Goal: Task Accomplishment & Management: Complete application form

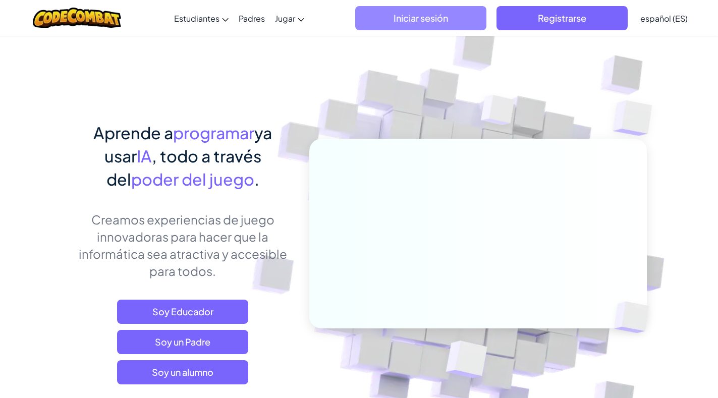
click at [426, 12] on font "Iniciar sesión" at bounding box center [421, 18] width 55 height 12
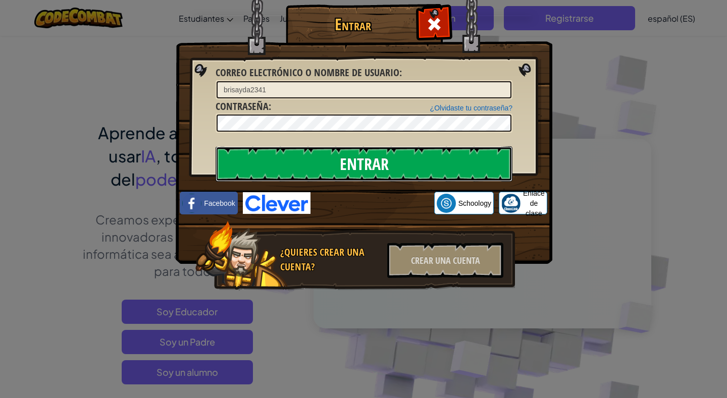
click at [384, 165] on input "Entrar" at bounding box center [364, 163] width 297 height 35
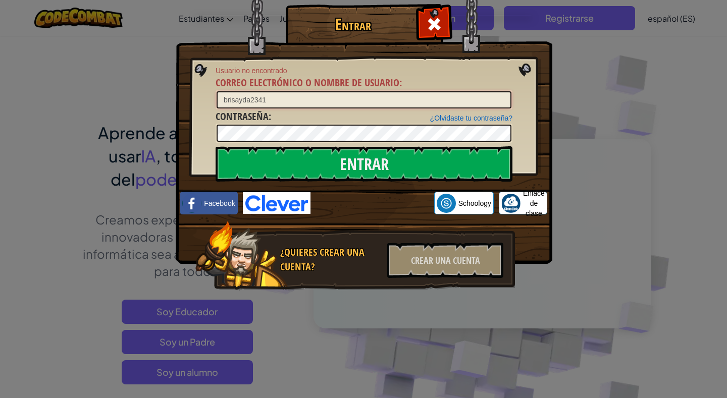
click at [304, 101] on input "brisayda2341" at bounding box center [364, 99] width 295 height 17
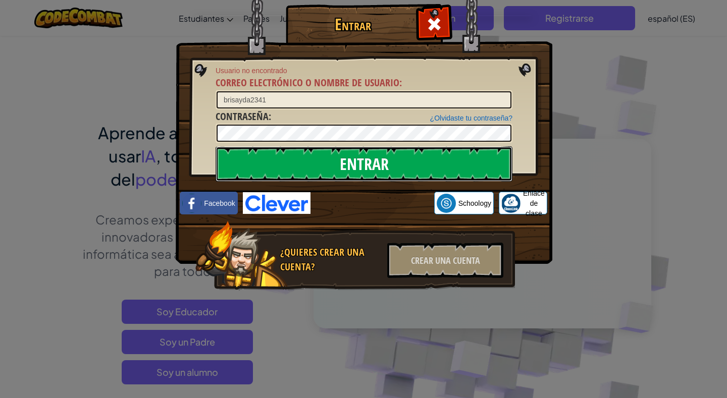
click at [396, 159] on input "Entrar" at bounding box center [364, 163] width 297 height 35
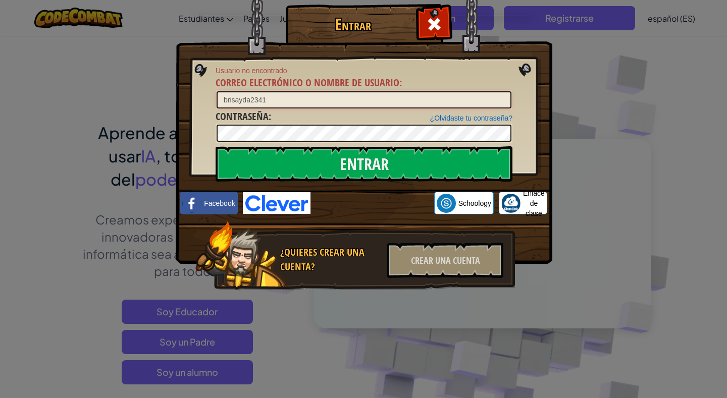
click at [271, 100] on input "brisayda2341" at bounding box center [364, 99] width 295 height 17
type input "brisayda27"
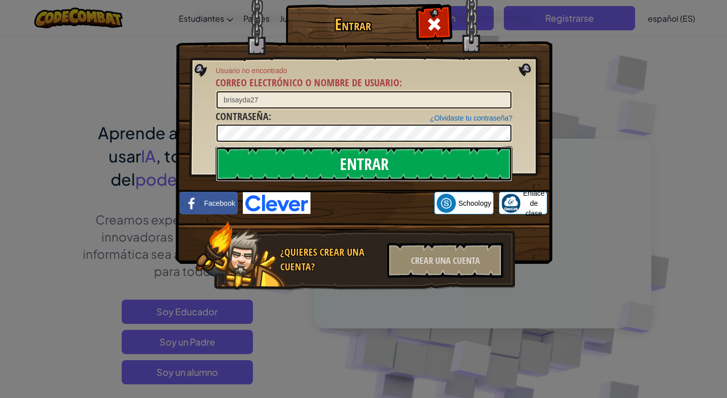
click at [359, 150] on input "Entrar" at bounding box center [364, 163] width 297 height 35
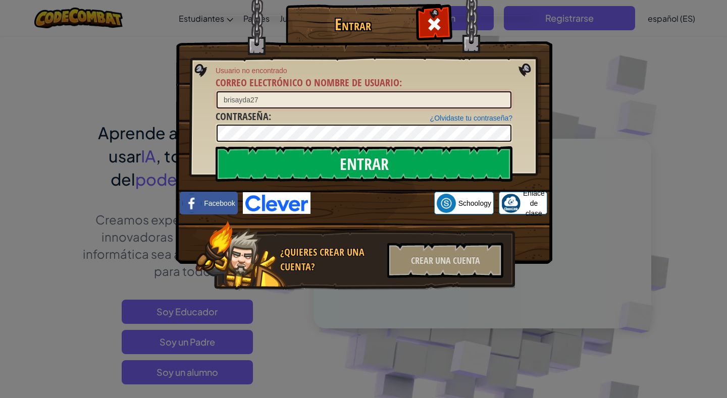
click at [287, 101] on input "brisayda27" at bounding box center [364, 99] width 295 height 17
click at [431, 13] on div at bounding box center [434, 23] width 32 height 32
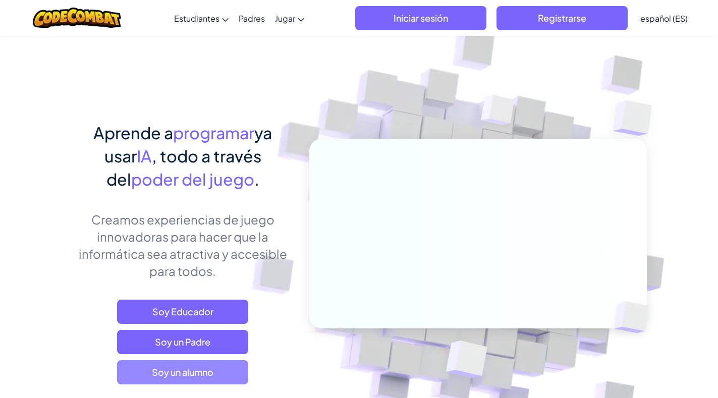
click at [191, 380] on span "Soy un alumno" at bounding box center [182, 372] width 131 height 24
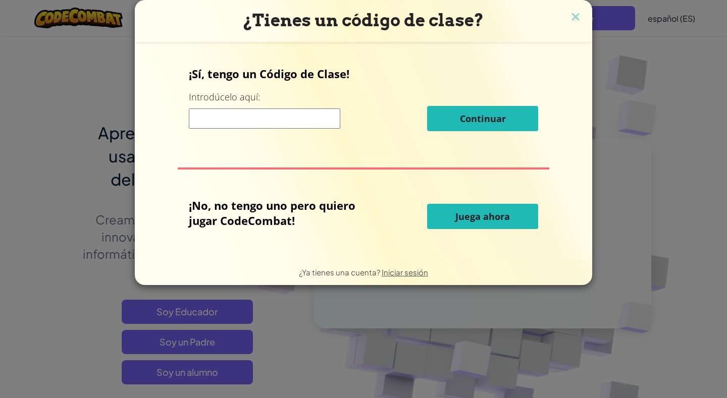
click at [292, 123] on input at bounding box center [264, 119] width 151 height 20
type input "ironShowPlate"
click at [493, 114] on font "Continuar" at bounding box center [483, 119] width 46 height 12
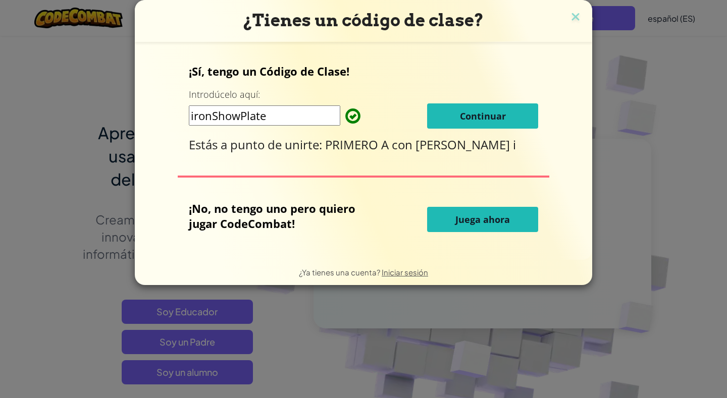
drag, startPoint x: 487, startPoint y: 121, endPoint x: 487, endPoint y: 114, distance: 7.1
click at [487, 114] on font "Continuar" at bounding box center [483, 116] width 46 height 12
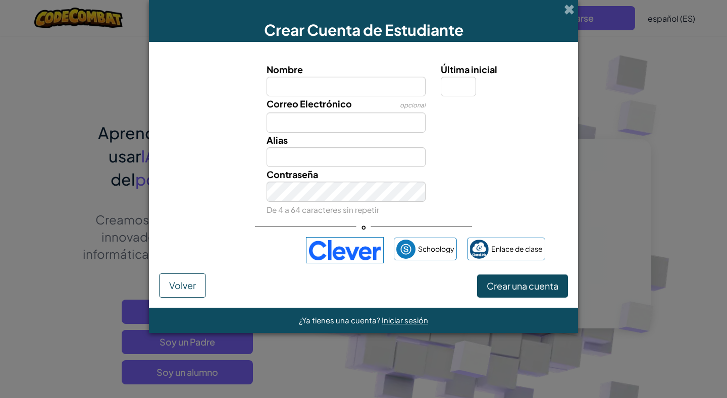
type input "n"
type input "brisayda2341"
type input "Brisayda2341"
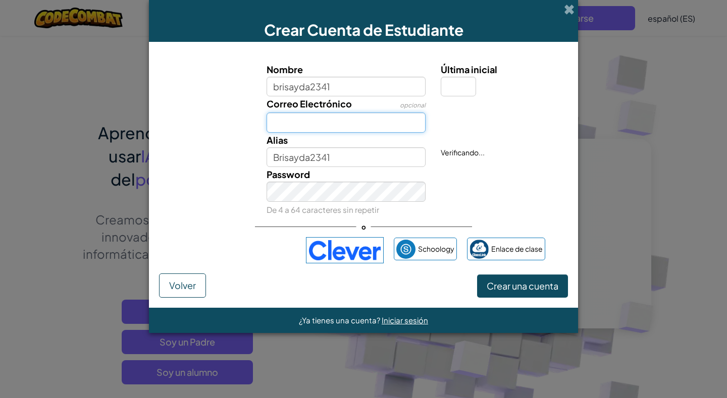
click at [328, 115] on input "Correo Electrónico" at bounding box center [347, 123] width 160 height 20
drag, startPoint x: 238, startPoint y: 134, endPoint x: 232, endPoint y: 135, distance: 6.2
click at [238, 135] on div "Nombre brisayda2341 Última inicial Correo Electrónico opcional Alias Brisayda23…" at bounding box center [364, 139] width 404 height 154
click at [570, 7] on span at bounding box center [569, 9] width 11 height 11
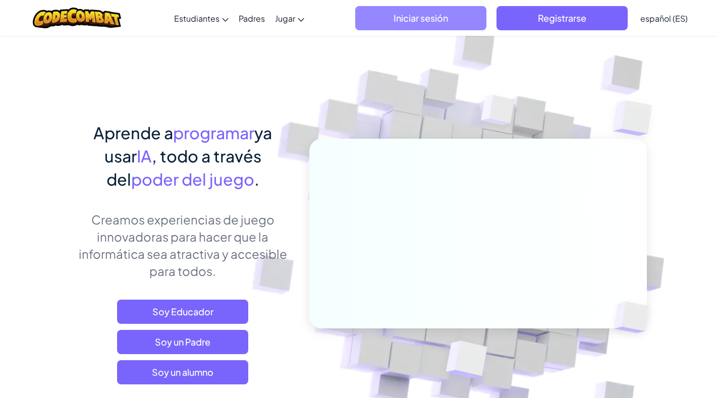
click at [446, 18] on font "Iniciar sesión" at bounding box center [421, 18] width 55 height 12
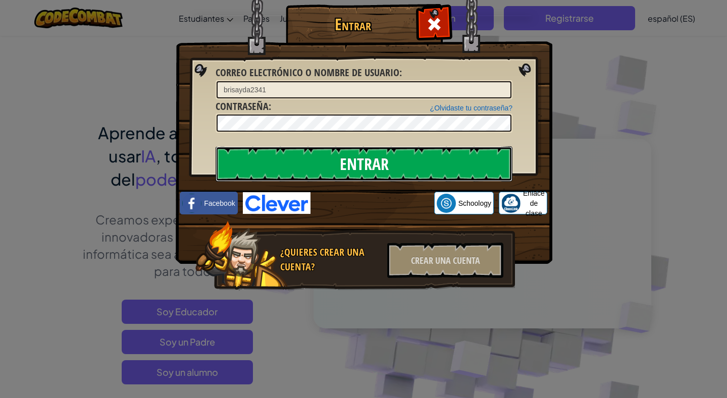
click at [360, 167] on input "Entrar" at bounding box center [364, 163] width 297 height 35
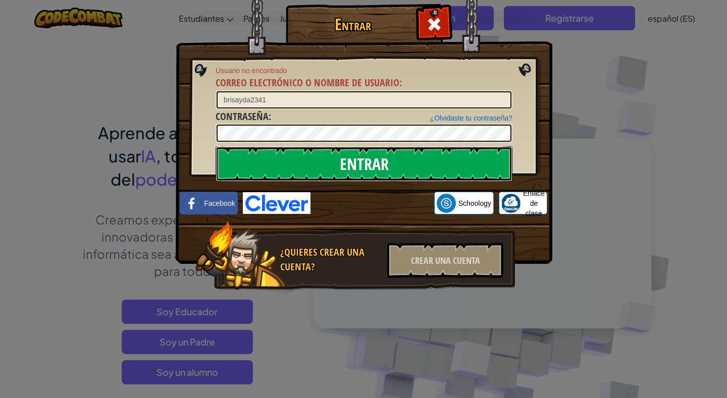
click at [360, 167] on input "Entrar" at bounding box center [364, 163] width 297 height 35
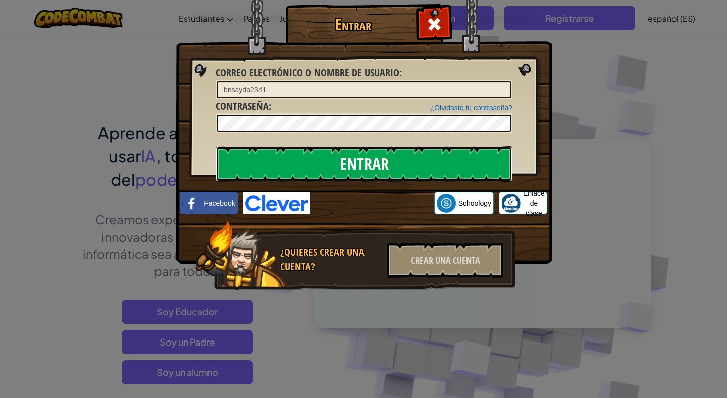
click at [360, 167] on input "Entrar" at bounding box center [364, 163] width 297 height 35
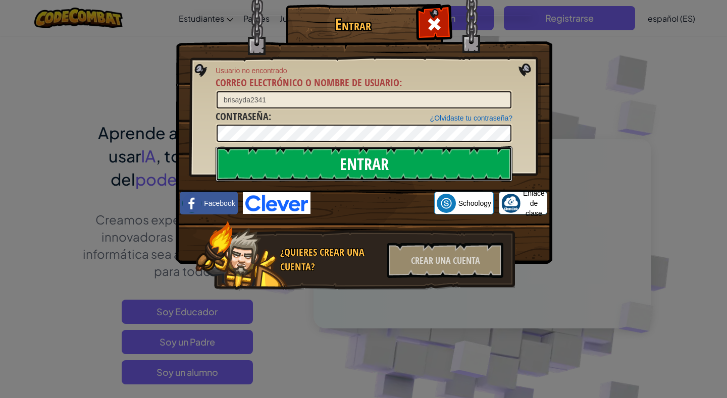
click at [360, 167] on input "Entrar" at bounding box center [364, 163] width 297 height 35
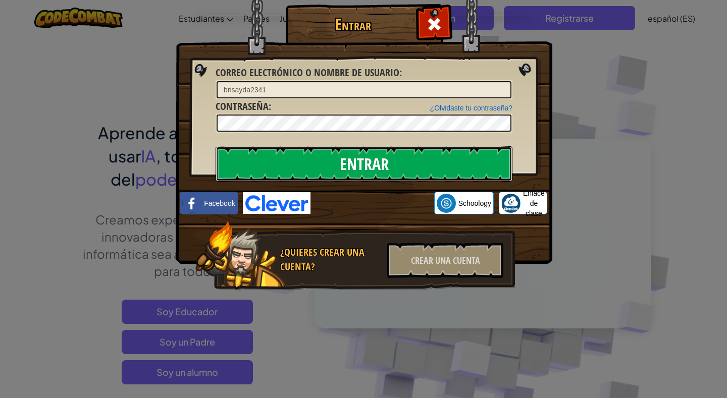
click at [360, 167] on input "Entrar" at bounding box center [364, 163] width 297 height 35
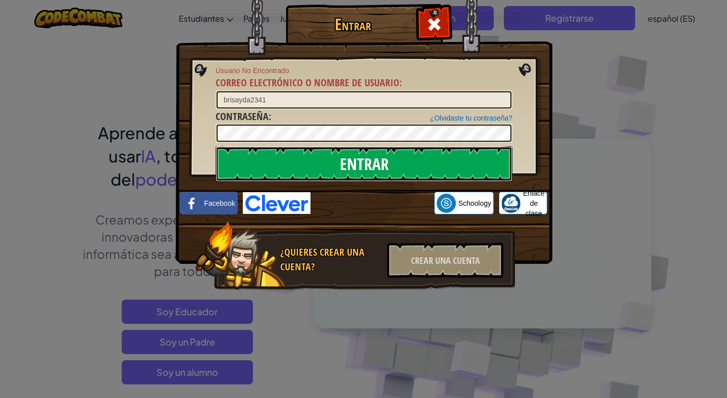
click at [360, 167] on input "Entrar" at bounding box center [364, 163] width 297 height 35
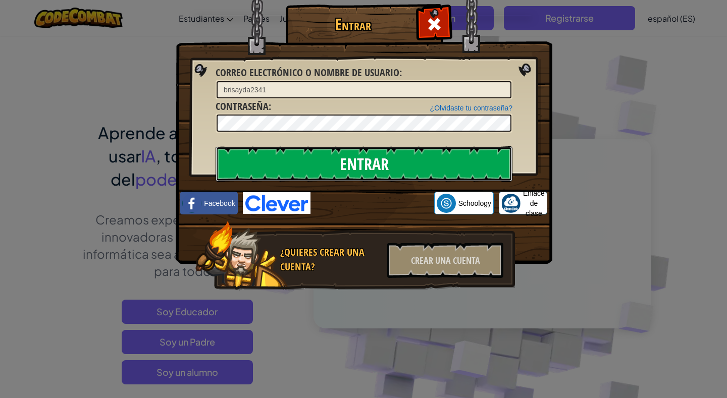
click at [360, 167] on input "Entrar" at bounding box center [364, 163] width 297 height 35
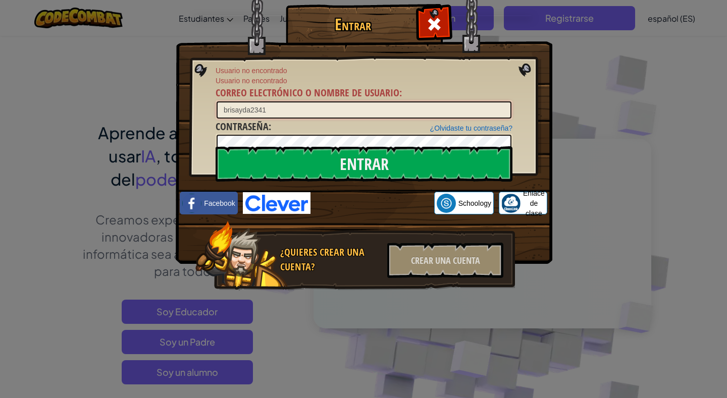
click at [225, 111] on input "brisayda2341" at bounding box center [364, 109] width 295 height 17
drag, startPoint x: 225, startPoint y: 111, endPoint x: 233, endPoint y: 104, distance: 10.7
click at [227, 111] on input "brisayda2341" at bounding box center [364, 109] width 295 height 17
type input "Brisayda2341"
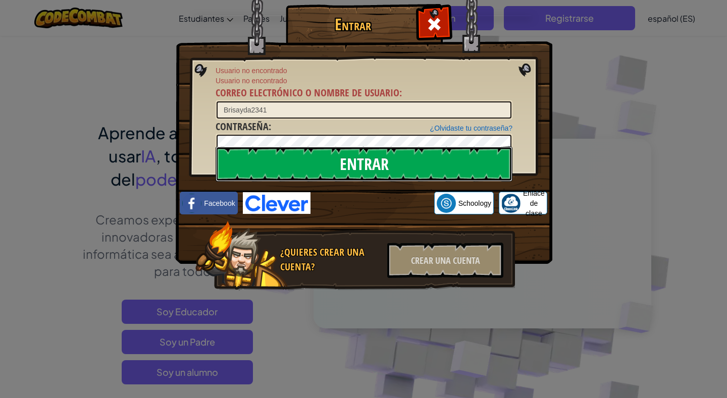
click at [316, 148] on input "Entrar" at bounding box center [364, 163] width 297 height 35
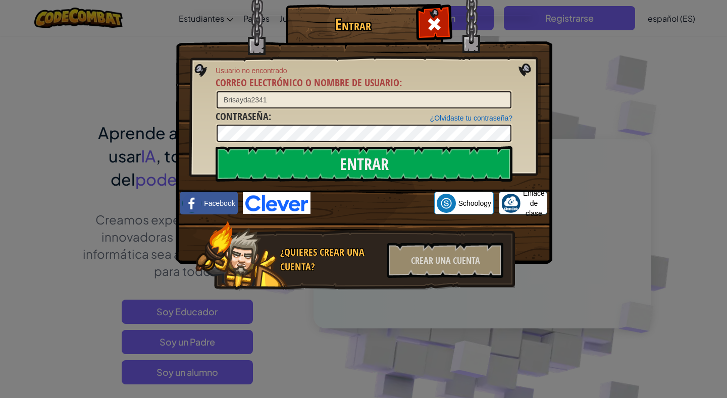
click at [486, 113] on div "¿Olvidaste tu contraseña?" at bounding box center [471, 118] width 82 height 10
click at [486, 117] on font "¿Olvidaste tu contraseña?" at bounding box center [471, 118] width 82 height 8
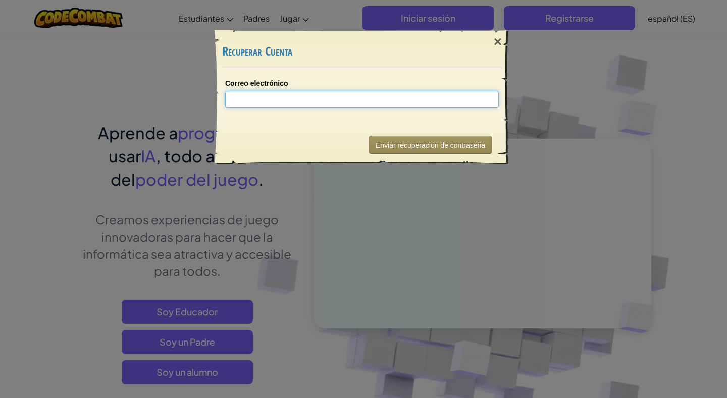
click at [323, 105] on input "Correo electrónico" at bounding box center [362, 99] width 274 height 17
click at [494, 36] on font "×" at bounding box center [498, 42] width 8 height 16
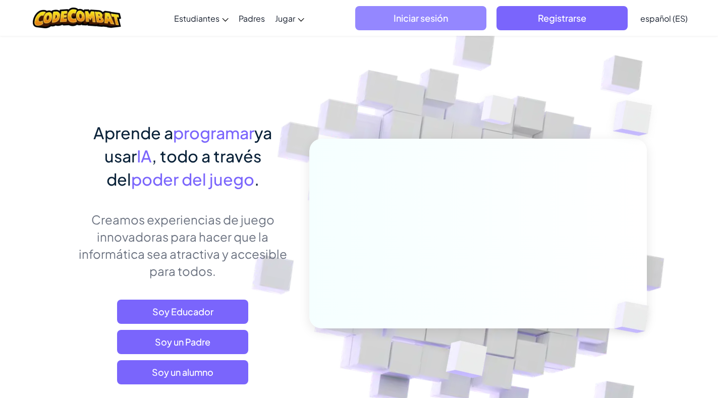
click at [419, 12] on font "Iniciar sesión" at bounding box center [421, 18] width 55 height 12
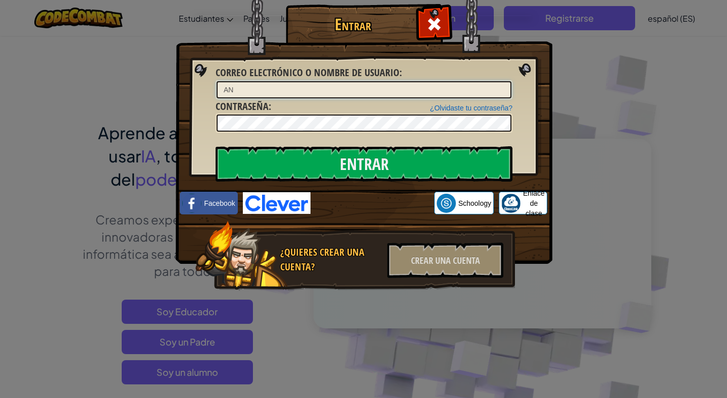
type input "A"
type input "anguie27"
click at [432, 19] on span at bounding box center [434, 24] width 16 height 16
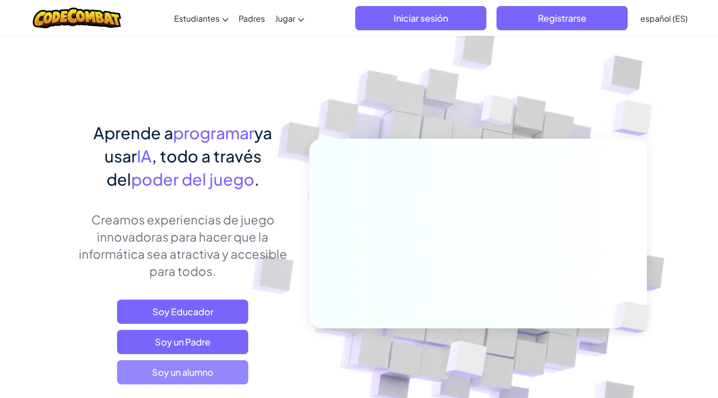
click at [224, 377] on span "Soy un alumno" at bounding box center [182, 372] width 131 height 24
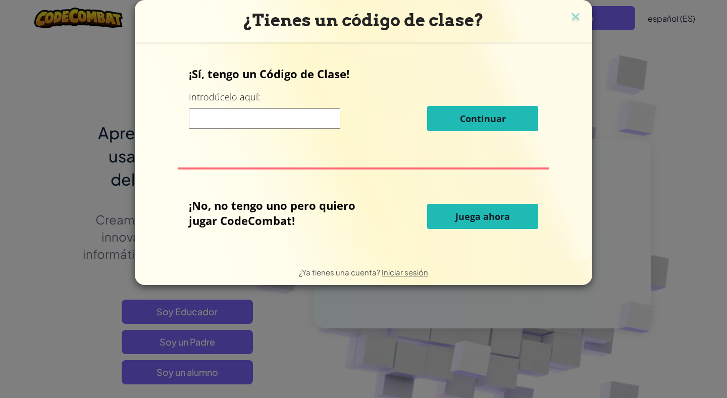
click at [311, 122] on input at bounding box center [264, 119] width 151 height 20
type input "ironShowPlate"
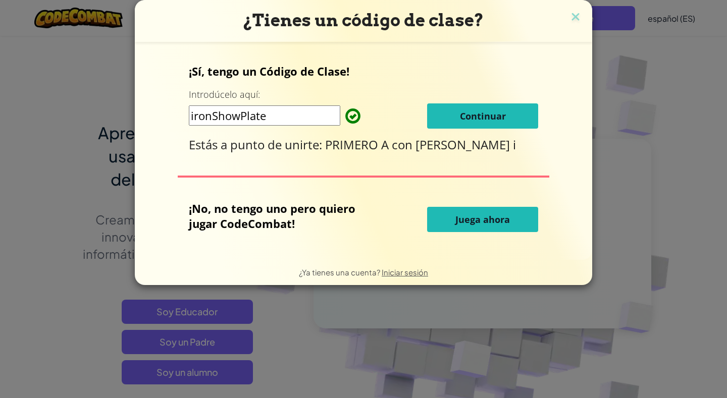
click at [479, 107] on button "Continuar" at bounding box center [482, 116] width 111 height 25
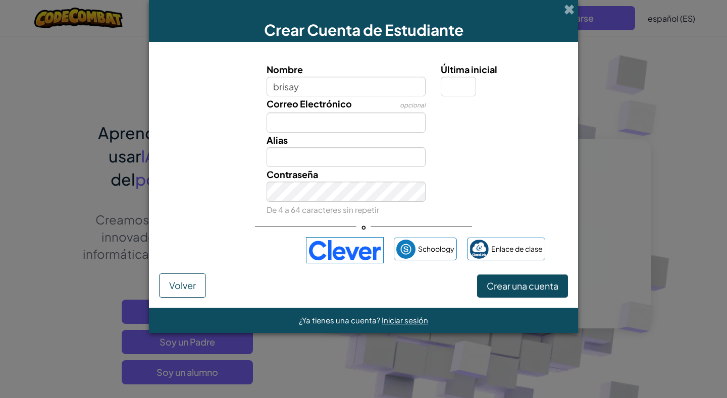
type input "brisayda2341"
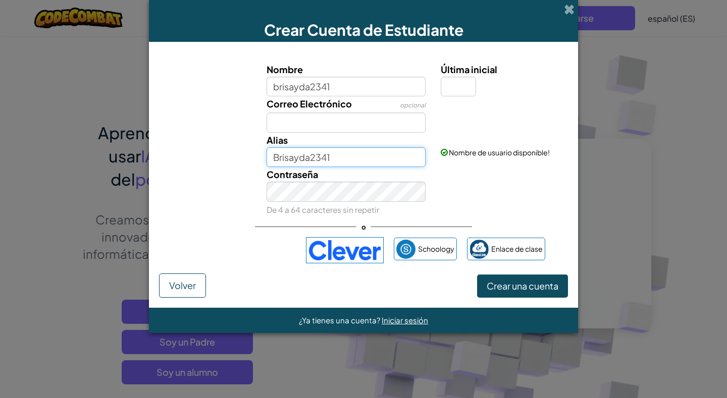
click at [346, 165] on input "Brisayda2341" at bounding box center [347, 157] width 160 height 20
type input "Brisayda27"
click at [456, 92] on input "Última inicial" at bounding box center [458, 87] width 35 height 20
type input "i"
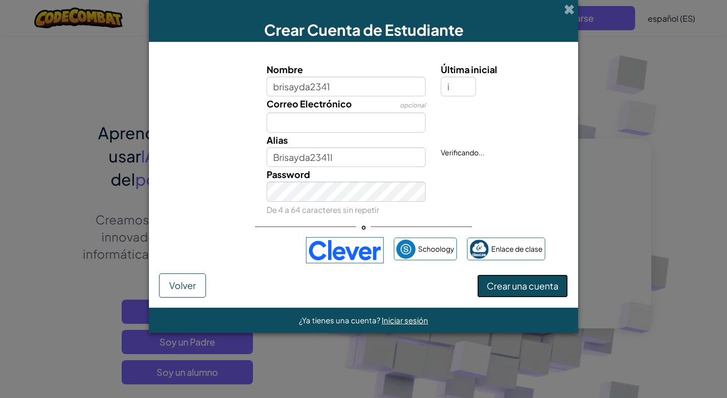
click at [522, 279] on button "Crear una cuenta" at bounding box center [522, 286] width 91 height 23
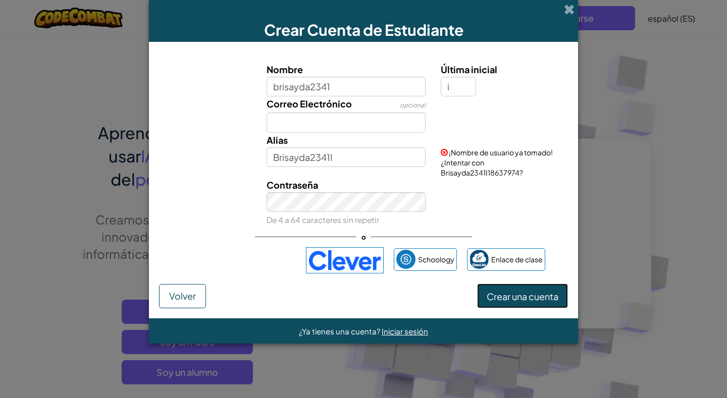
click at [529, 300] on font "Crear una cuenta" at bounding box center [523, 297] width 72 height 12
drag, startPoint x: 538, startPoint y: 294, endPoint x: 530, endPoint y: 292, distance: 8.2
click at [530, 292] on font "Crear una cuenta" at bounding box center [523, 297] width 72 height 12
click at [526, 291] on font "Crear una cuenta" at bounding box center [523, 297] width 72 height 12
click at [344, 159] on input "Brisayda2341I" at bounding box center [347, 157] width 160 height 20
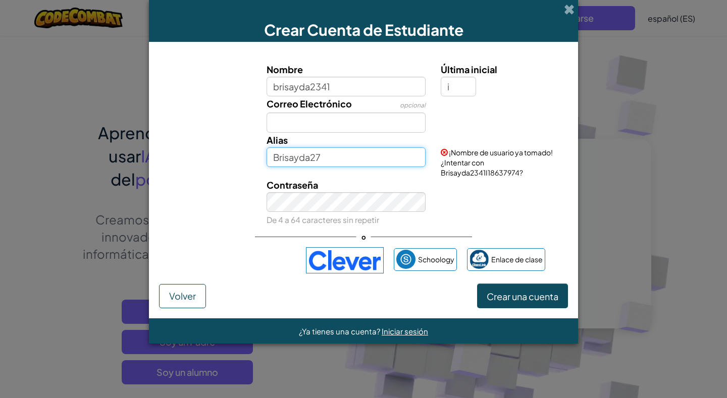
type input "Brisayda27"
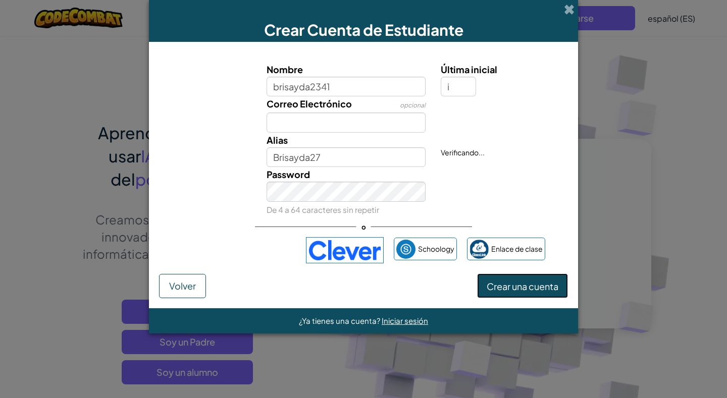
click at [539, 298] on button "Crear una cuenta" at bounding box center [522, 286] width 91 height 25
click at [543, 283] on font "Crear una cuenta" at bounding box center [523, 287] width 72 height 12
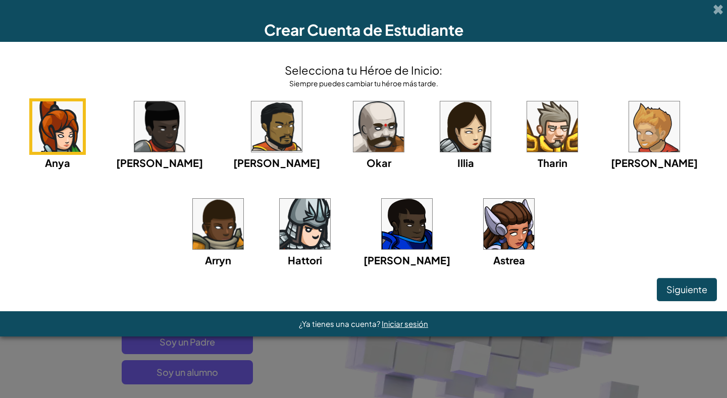
click at [484, 234] on img at bounding box center [509, 224] width 50 height 50
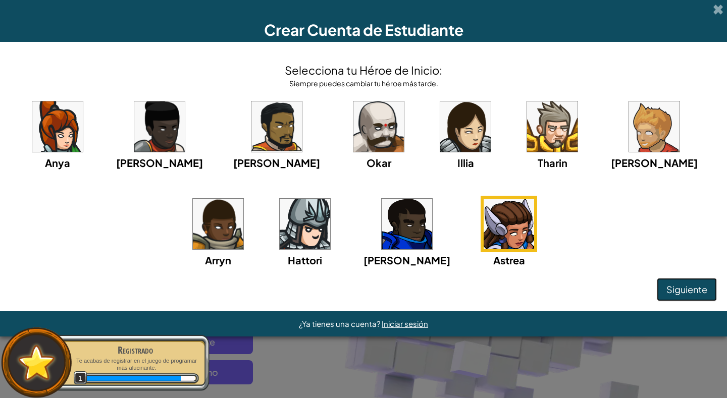
click at [684, 288] on font "Siguiente" at bounding box center [686, 290] width 41 height 12
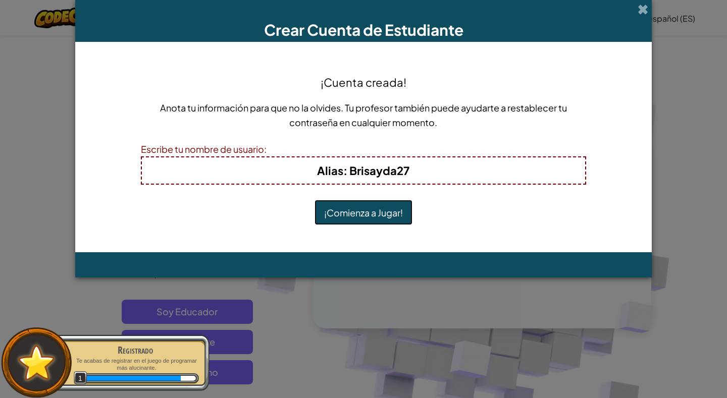
click at [357, 210] on button "¡Comienza a Jugar!" at bounding box center [364, 212] width 98 height 25
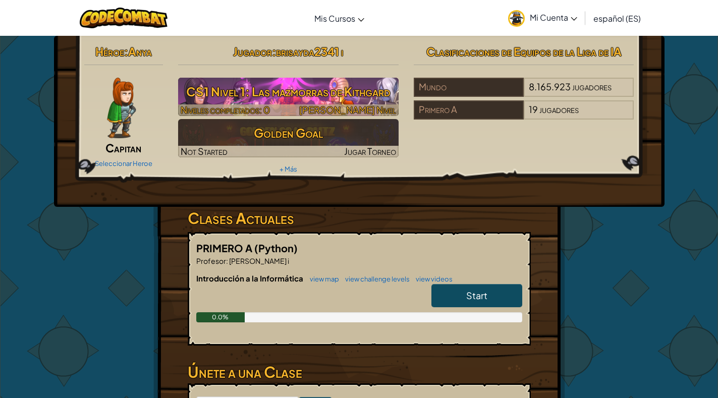
click at [331, 99] on h3 "CS1 Nivel 1: Las mazmorras de Kithgard" at bounding box center [288, 91] width 221 height 23
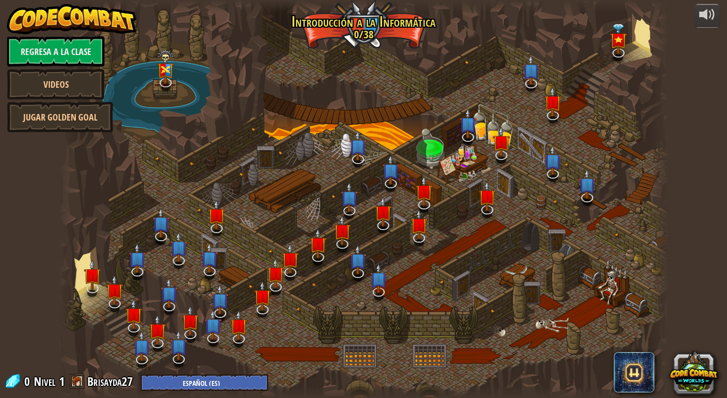
select select "es-ES"
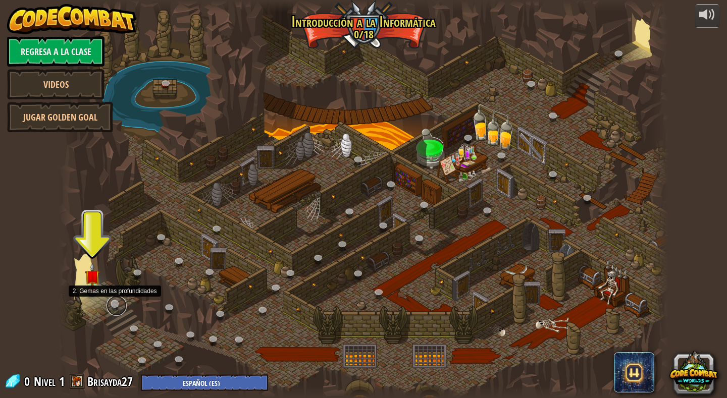
click at [118, 302] on link at bounding box center [117, 306] width 20 height 20
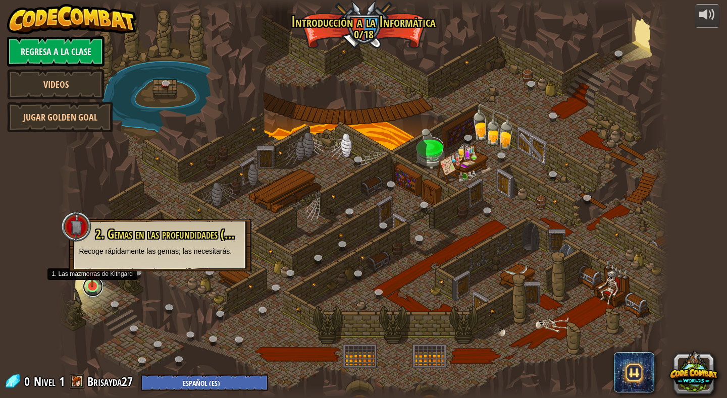
click at [85, 290] on link at bounding box center [93, 287] width 20 height 20
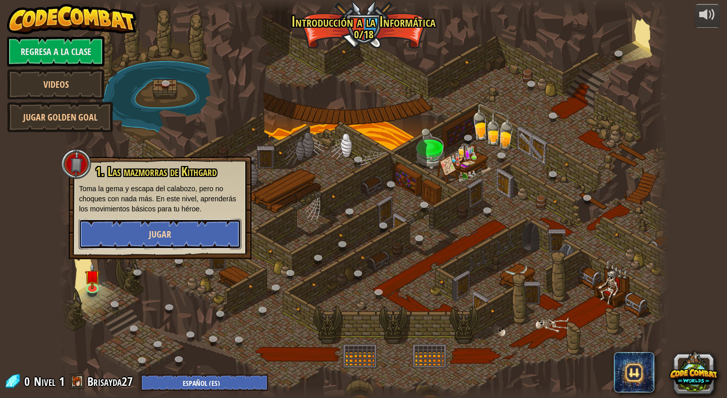
click at [156, 232] on span "Jugar" at bounding box center [160, 234] width 22 height 13
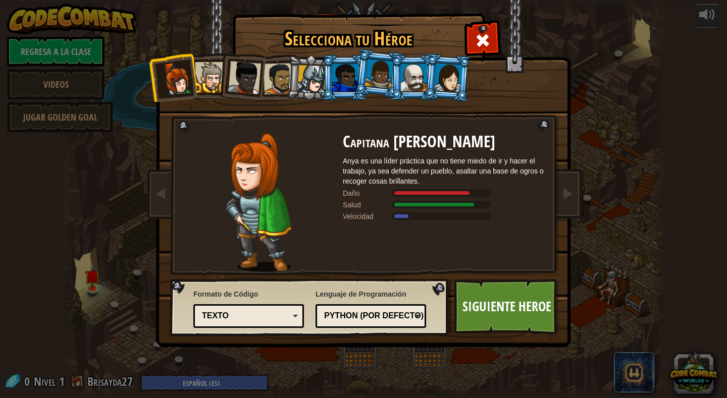
click at [301, 72] on div at bounding box center [311, 79] width 29 height 29
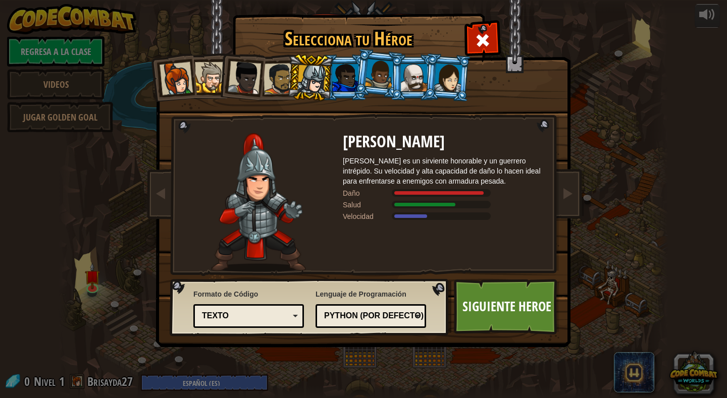
drag, startPoint x: 170, startPoint y: 68, endPoint x: 180, endPoint y: 71, distance: 10.5
click at [175, 70] on div at bounding box center [176, 78] width 33 height 33
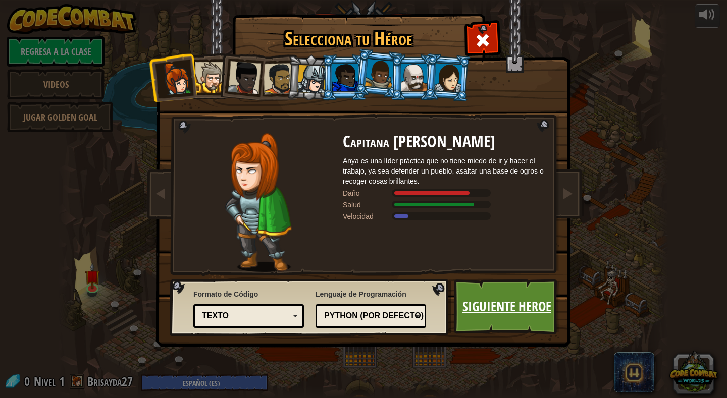
drag, startPoint x: 534, startPoint y: 309, endPoint x: 531, endPoint y: 305, distance: 5.4
click at [531, 305] on link "Siguiente Heroe" at bounding box center [507, 307] width 106 height 56
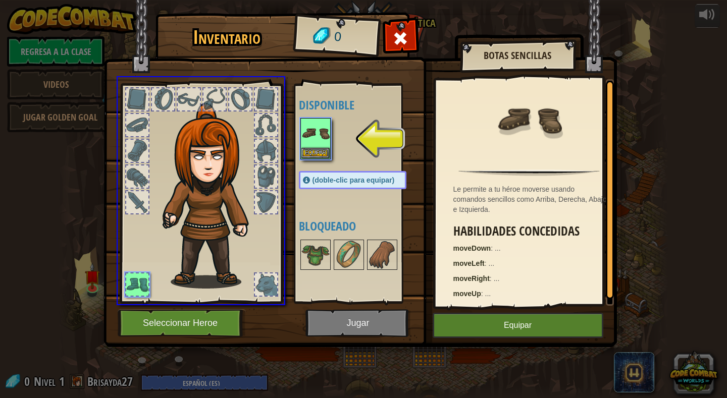
drag, startPoint x: 321, startPoint y: 140, endPoint x: 333, endPoint y: 213, distance: 73.2
click at [360, 175] on div "Inventario 0 Disponible Equipar (doble-clic para equipar) Bloqueado Botas Senci…" at bounding box center [363, 199] width 727 height 398
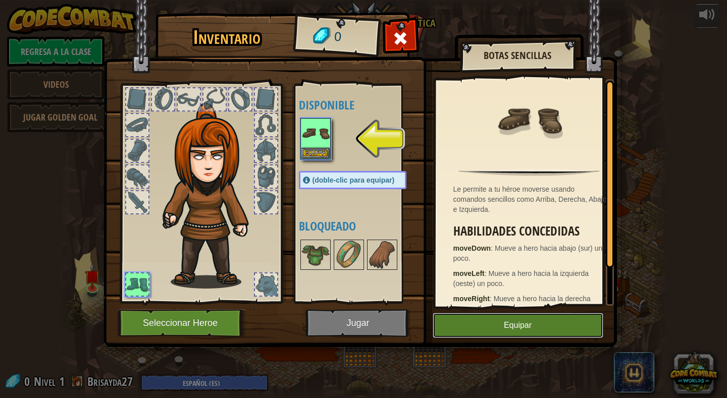
drag, startPoint x: 552, startPoint y: 321, endPoint x: 540, endPoint y: 312, distance: 15.3
click at [547, 313] on button "Equipar" at bounding box center [518, 325] width 171 height 25
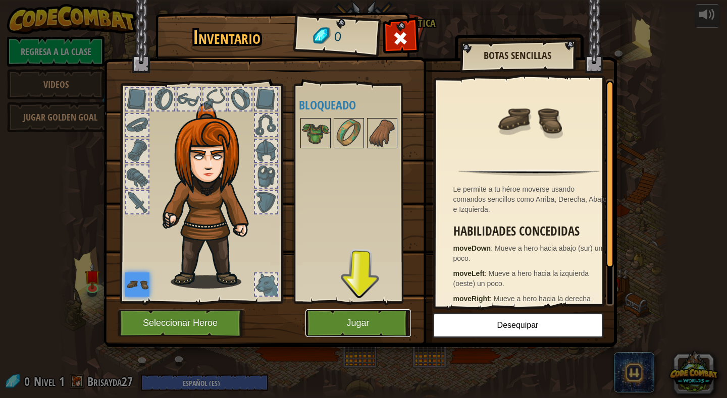
click at [363, 321] on button "Jugar" at bounding box center [358, 323] width 106 height 28
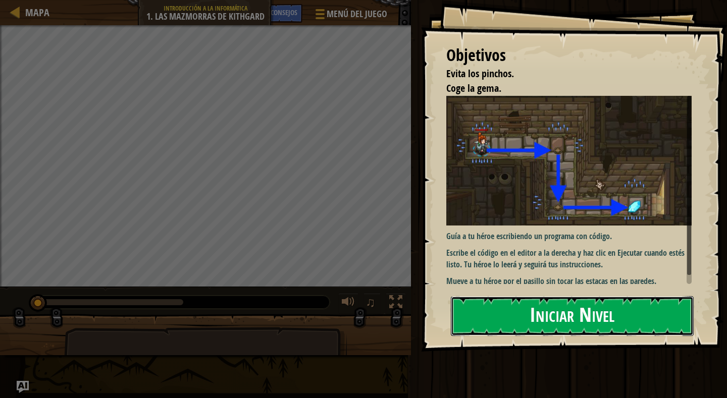
click at [592, 317] on button "Iniciar Nivel" at bounding box center [572, 316] width 243 height 40
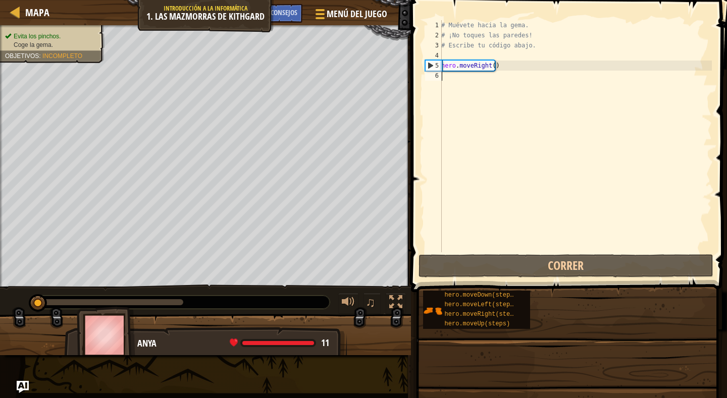
click at [564, 309] on div "Objetivos Evita los pinchos. Coge la gema. Guía a tu héroe escribiendo un progr…" at bounding box center [363, 199] width 727 height 398
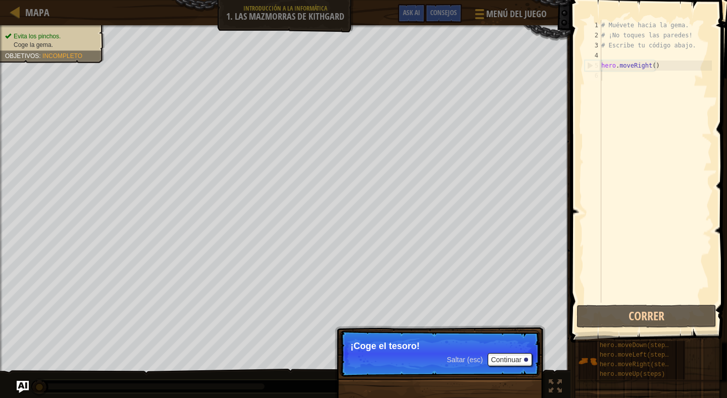
click at [608, 74] on div "# Muévete hacia la gema. # ¡No toques las paredes! # Escribe tu código abajo. h…" at bounding box center [655, 171] width 113 height 303
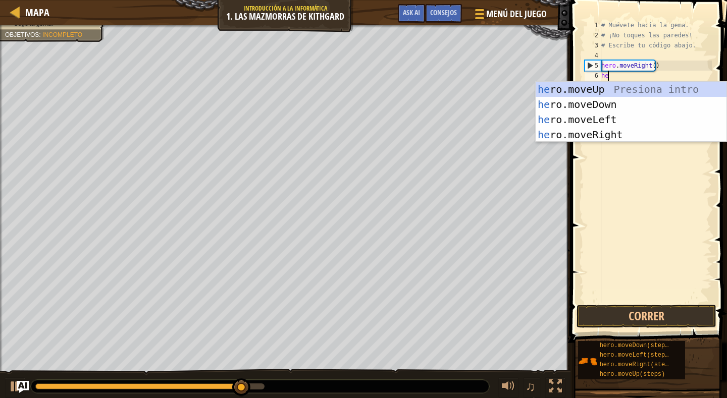
scroll to position [5, 1]
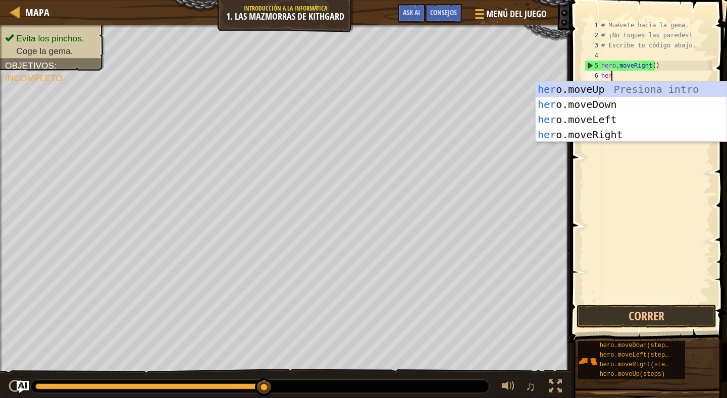
type textarea "hero"
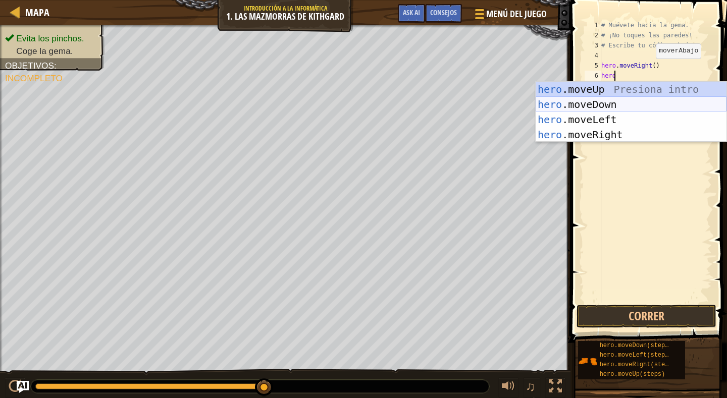
click at [601, 101] on div "hero .moveUp Presiona intro hero .moveDown Presiona intro hero .moveLeft Presio…" at bounding box center [631, 127] width 191 height 91
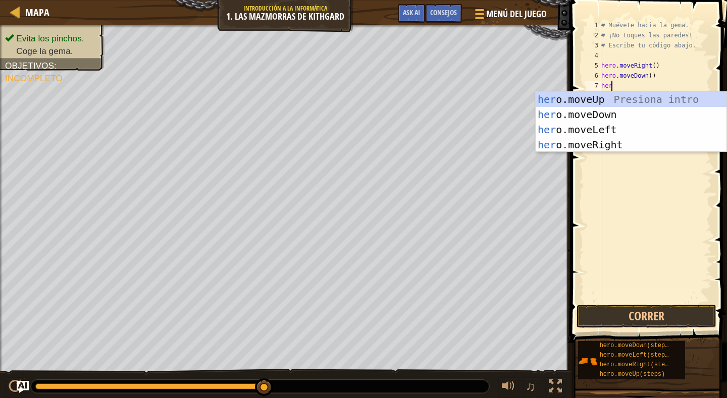
type textarea "hero"
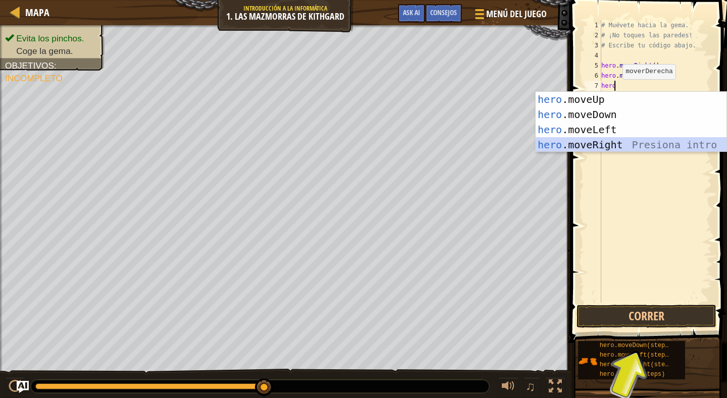
click at [605, 145] on div "hero .moveUp Presiona intro hero .moveDown Presiona intro hero .moveLeft Presio…" at bounding box center [631, 137] width 191 height 91
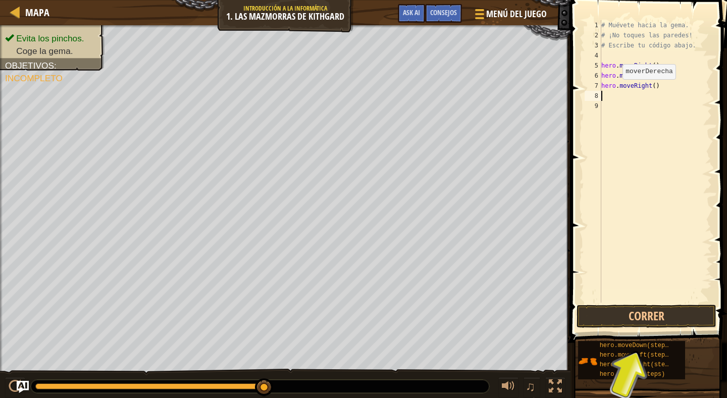
scroll to position [5, 0]
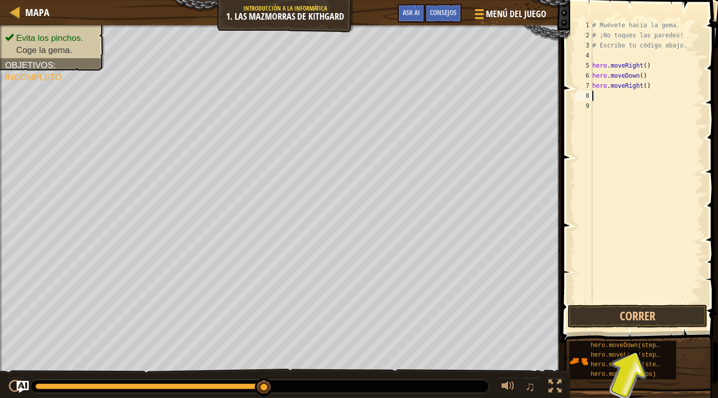
type textarea "h"
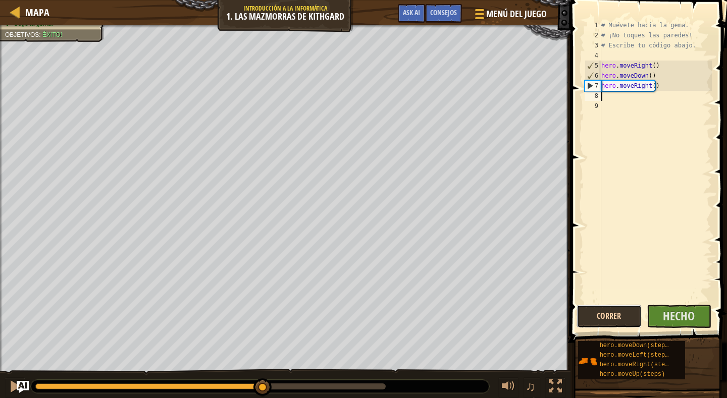
click at [627, 319] on button "Correr" at bounding box center [609, 316] width 65 height 23
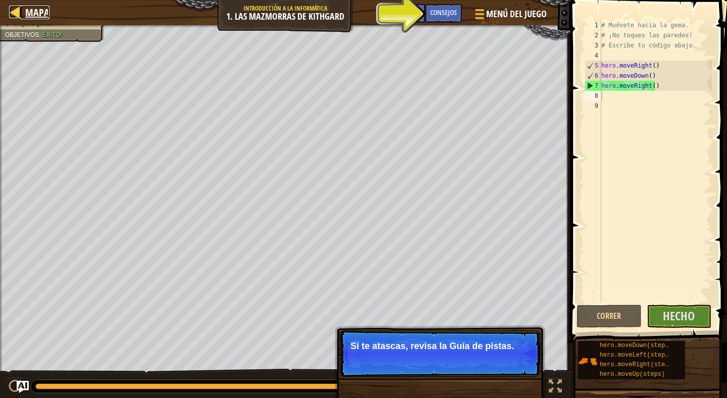
click at [43, 8] on span "Mapa" at bounding box center [37, 13] width 24 height 14
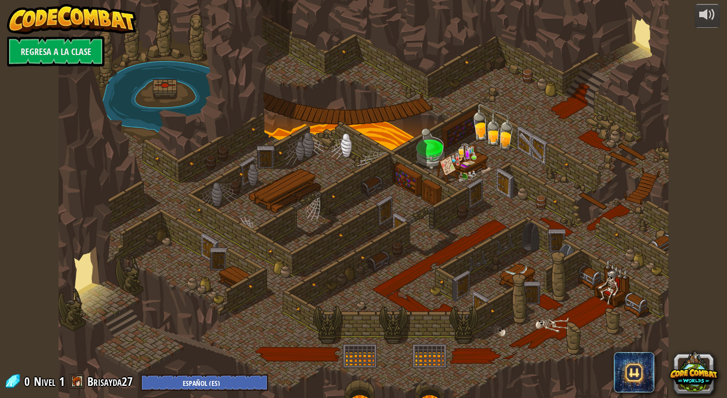
select select "es-ES"
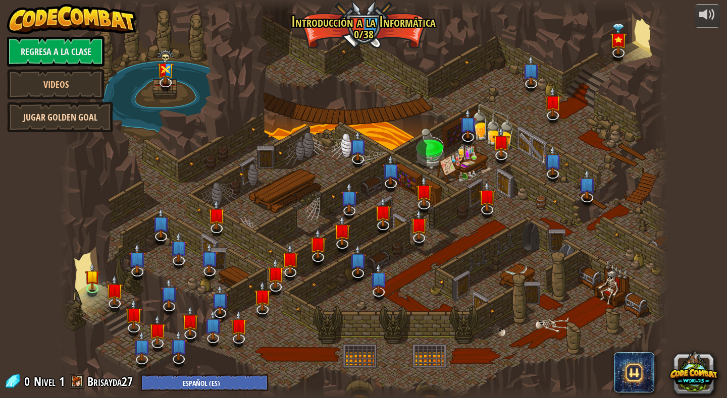
select select "es-ES"
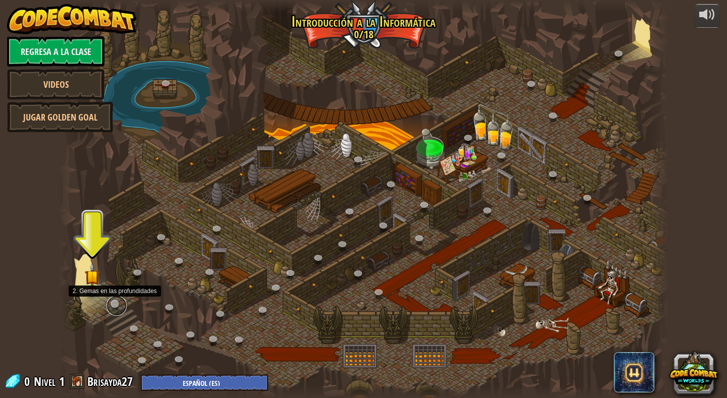
click at [114, 302] on link at bounding box center [117, 306] width 20 height 20
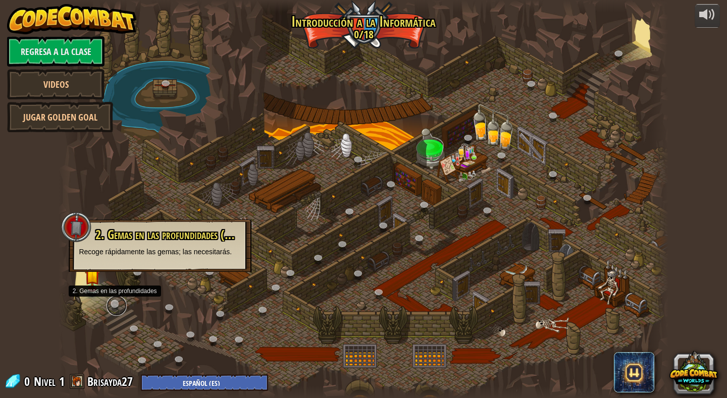
click at [114, 299] on link at bounding box center [117, 306] width 20 height 20
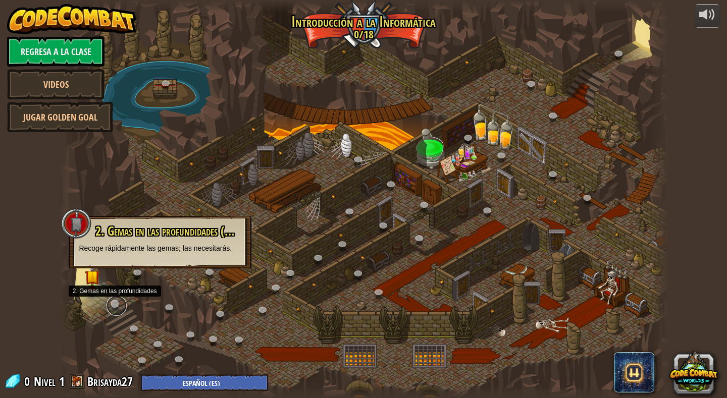
click at [114, 299] on link at bounding box center [117, 306] width 20 height 20
click at [113, 299] on link at bounding box center [117, 306] width 20 height 20
click at [109, 299] on div at bounding box center [363, 199] width 609 height 398
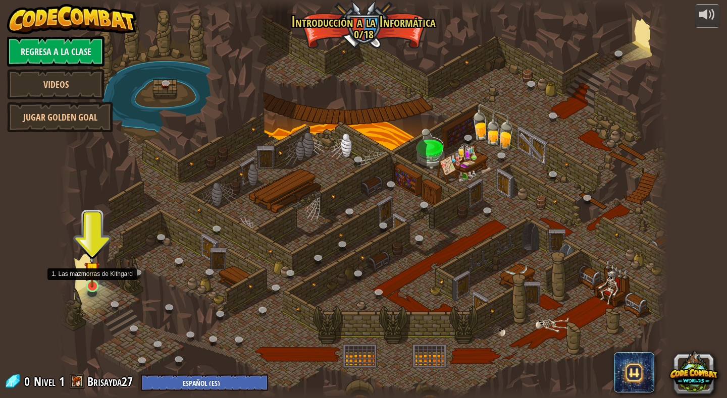
click at [90, 282] on img at bounding box center [92, 270] width 16 height 36
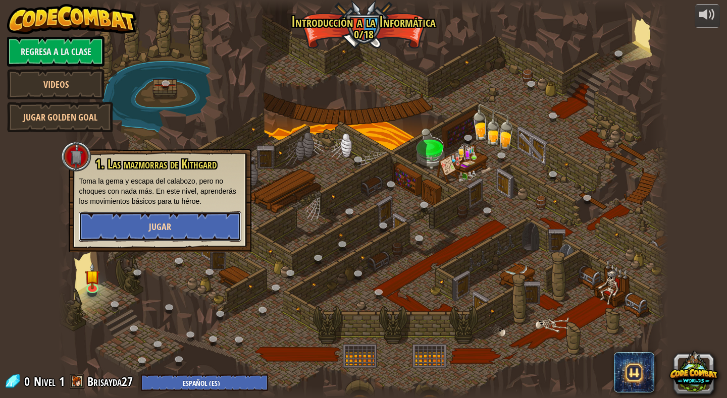
click at [156, 218] on button "Jugar" at bounding box center [160, 227] width 163 height 30
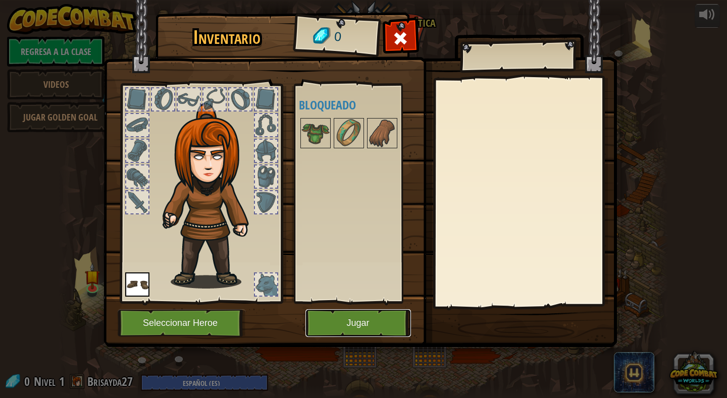
click at [355, 323] on button "Jugar" at bounding box center [358, 323] width 106 height 28
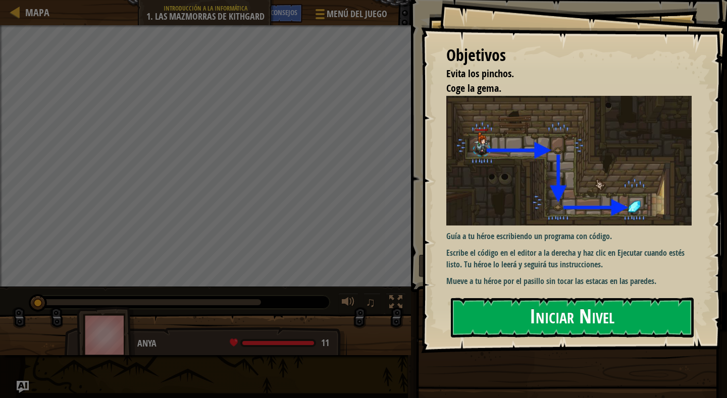
click at [601, 318] on button "Iniciar Nivel" at bounding box center [572, 318] width 243 height 40
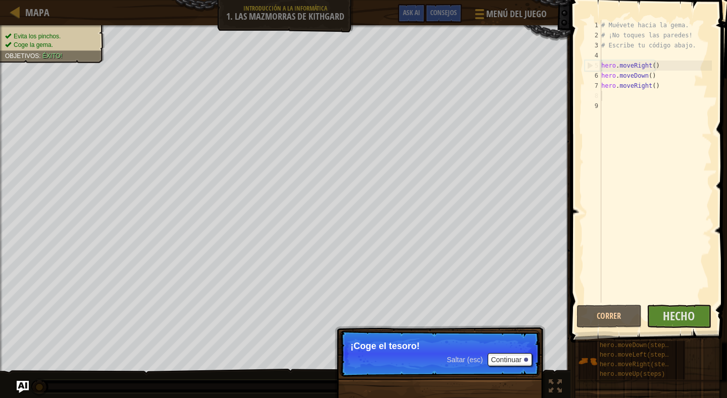
click at [606, 91] on div "# Muévete hacia la gema. # ¡No toques las paredes! # Escribe tu código abajo. h…" at bounding box center [655, 171] width 113 height 303
click at [618, 321] on button "Correr" at bounding box center [609, 316] width 65 height 23
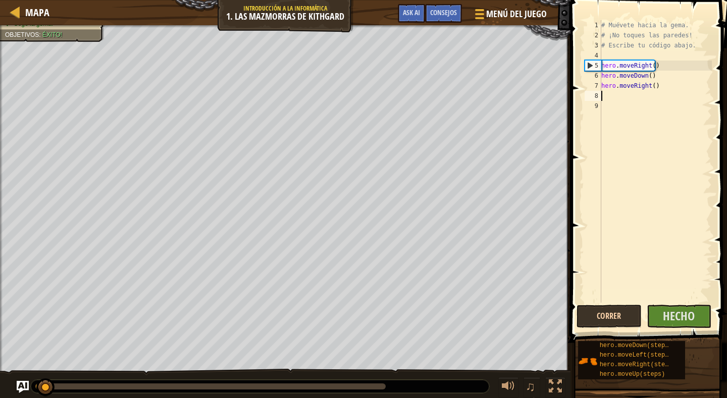
scroll to position [5, 0]
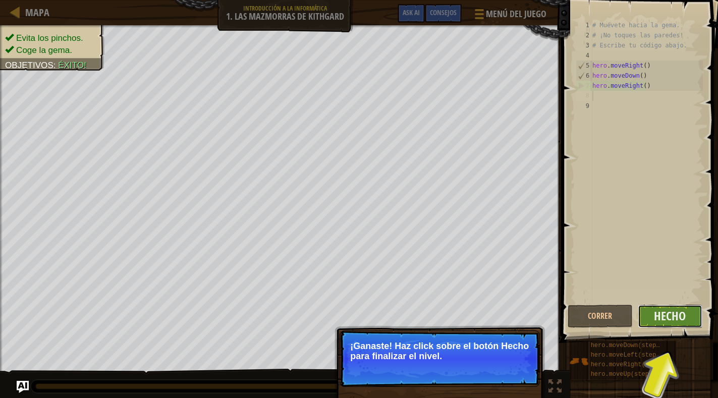
click at [654, 318] on button "Hecho" at bounding box center [670, 316] width 65 height 23
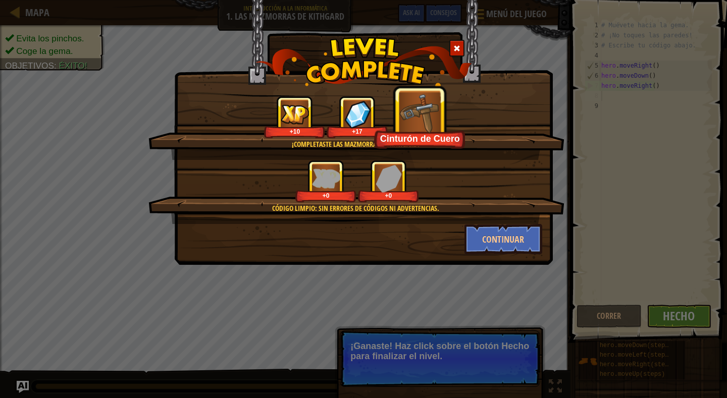
click at [461, 47] on div at bounding box center [456, 48] width 15 height 17
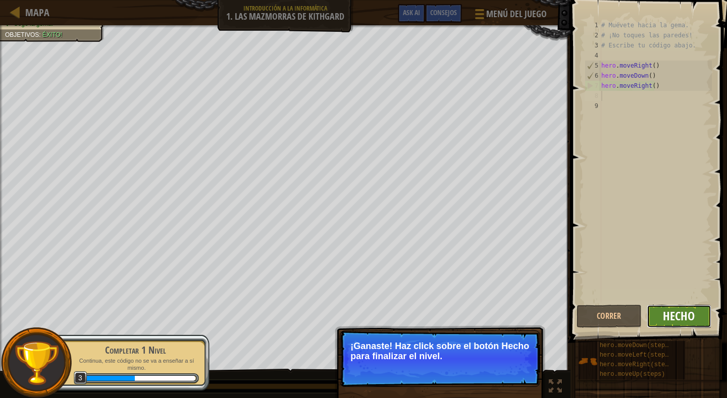
click at [676, 315] on span "Hecho" at bounding box center [679, 316] width 32 height 16
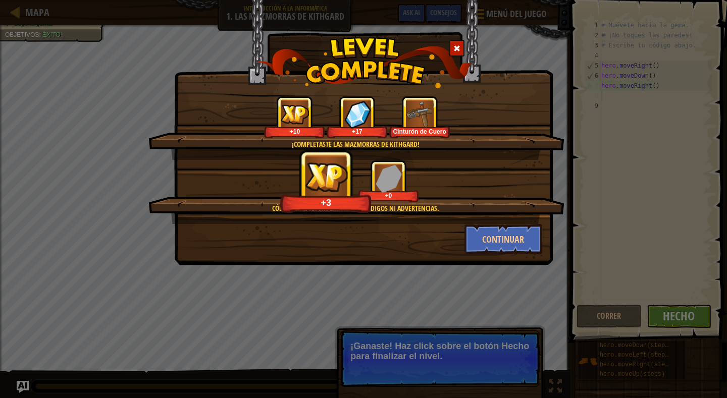
click at [455, 45] on div at bounding box center [456, 48] width 15 height 17
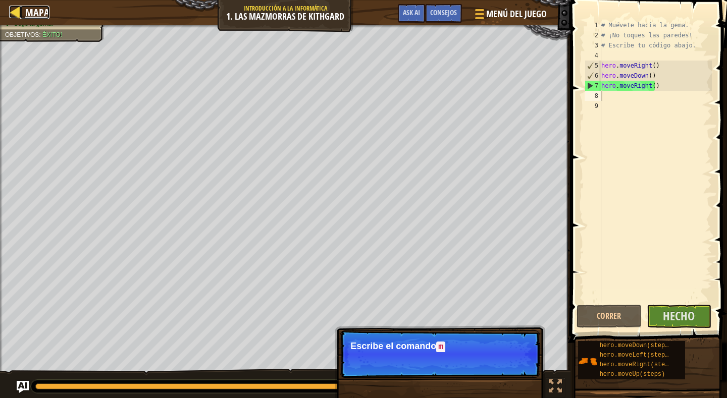
click at [35, 9] on span "Mapa" at bounding box center [37, 13] width 24 height 14
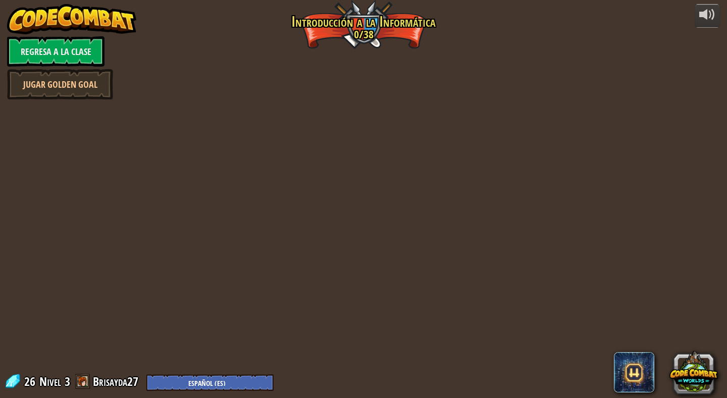
select select "es-ES"
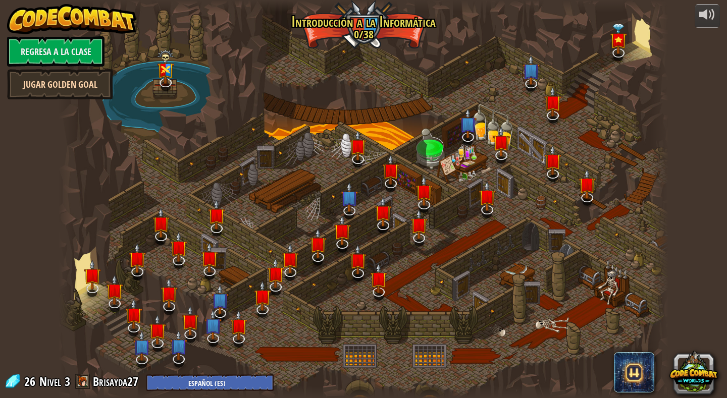
select select "es-ES"
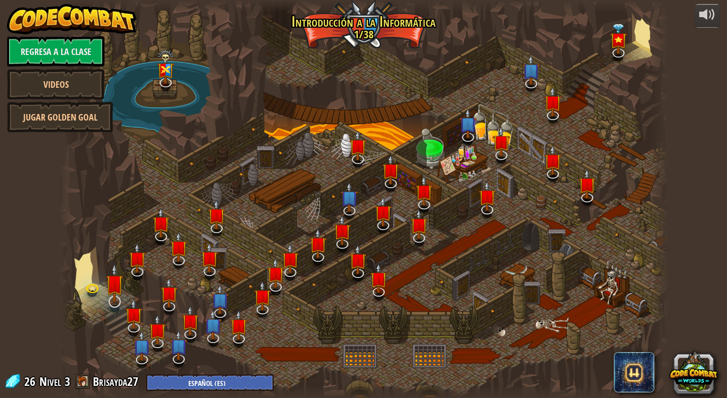
select select "es-ES"
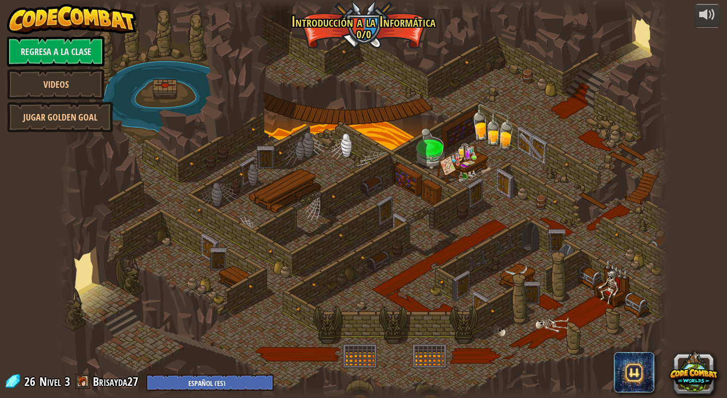
select select "es-ES"
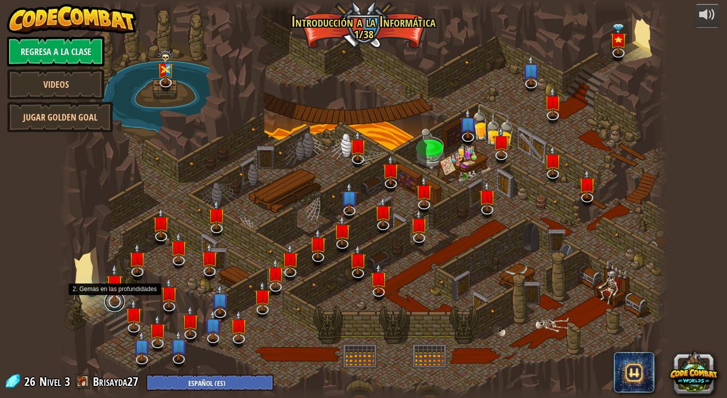
click at [114, 303] on link at bounding box center [115, 302] width 20 height 20
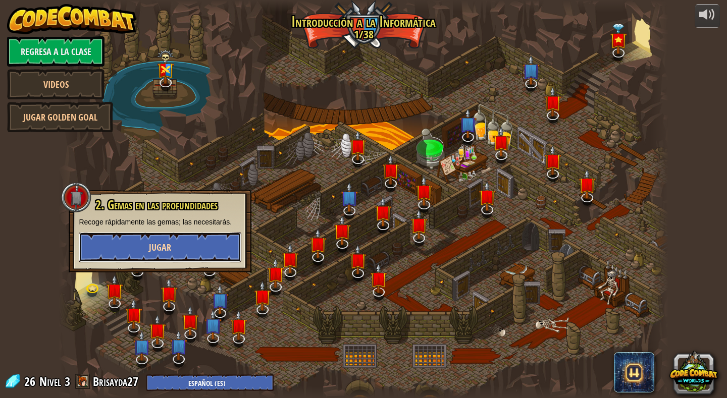
click at [137, 247] on button "Jugar" at bounding box center [160, 247] width 163 height 30
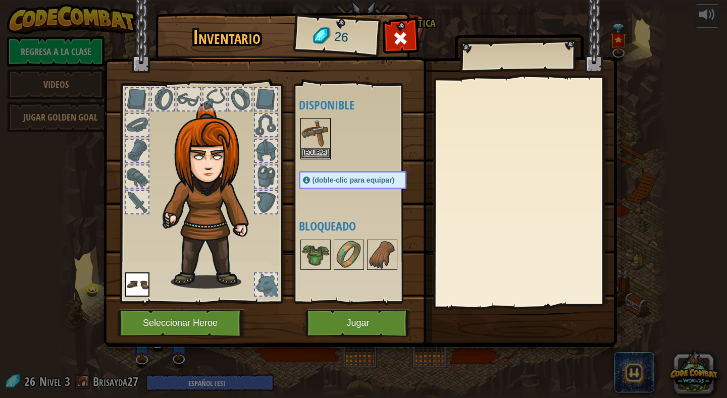
select select "es-ES"
click at [380, 321] on button "Jugar" at bounding box center [358, 323] width 106 height 28
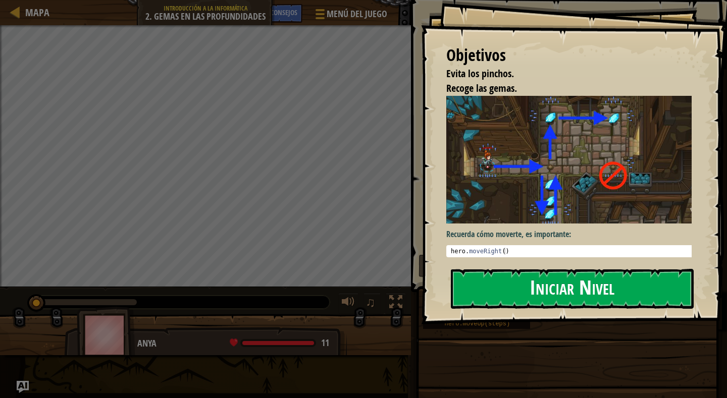
click at [585, 299] on button "Iniciar Nivel" at bounding box center [572, 289] width 243 height 40
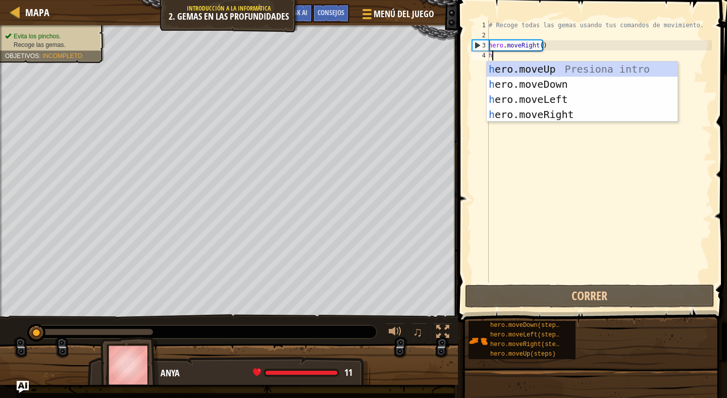
scroll to position [5, 0]
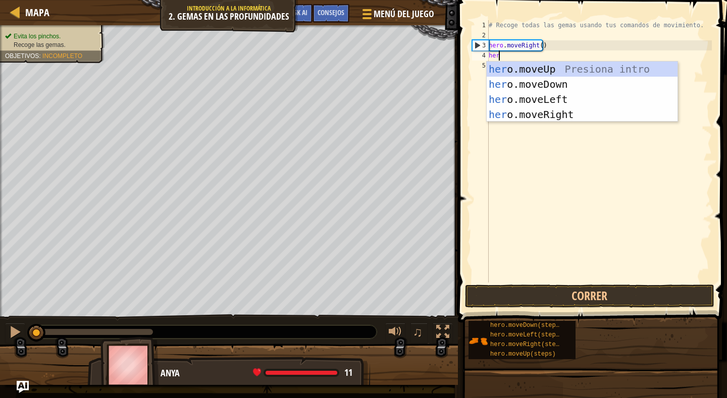
type textarea "hero"
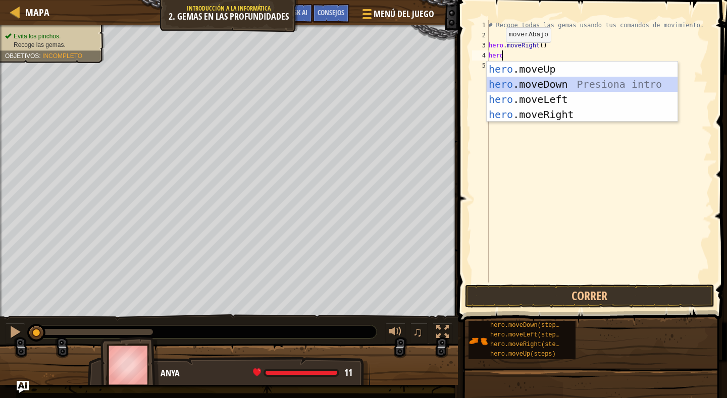
click at [537, 80] on div "hero .moveUp Presiona intro hero .moveDown Presiona intro hero .moveLeft Presio…" at bounding box center [582, 107] width 191 height 91
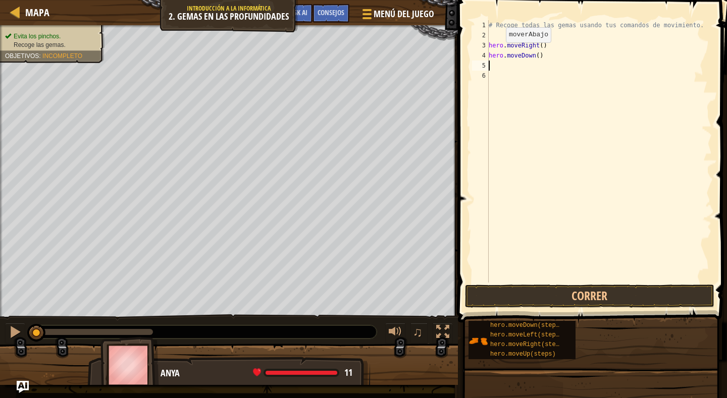
scroll to position [5, 0]
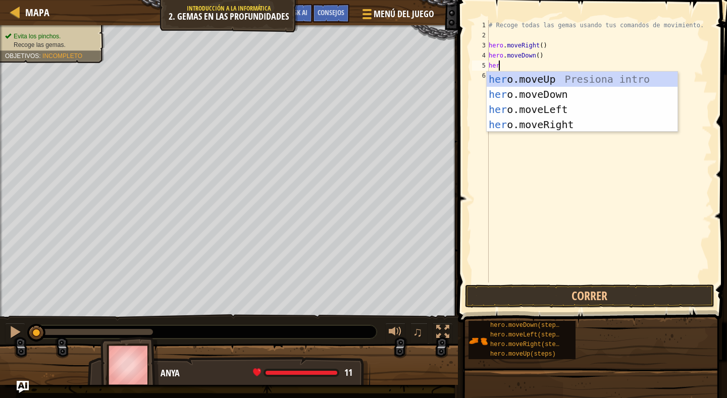
type textarea "hero"
click at [542, 75] on div "hero .moveUp Presiona intro hero .moveDown Presiona intro hero .moveLeft Presio…" at bounding box center [582, 117] width 191 height 91
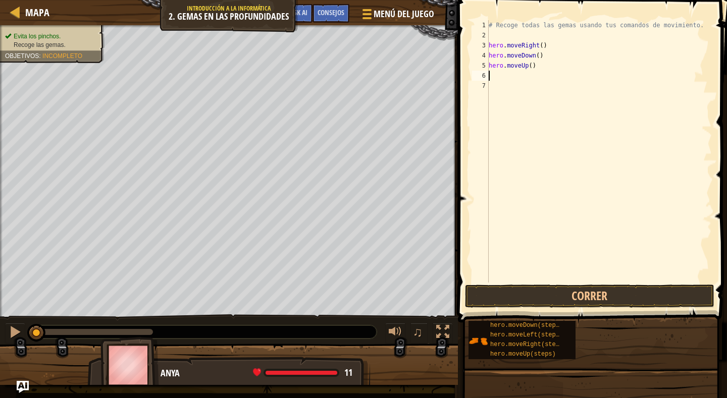
scroll to position [5, 0]
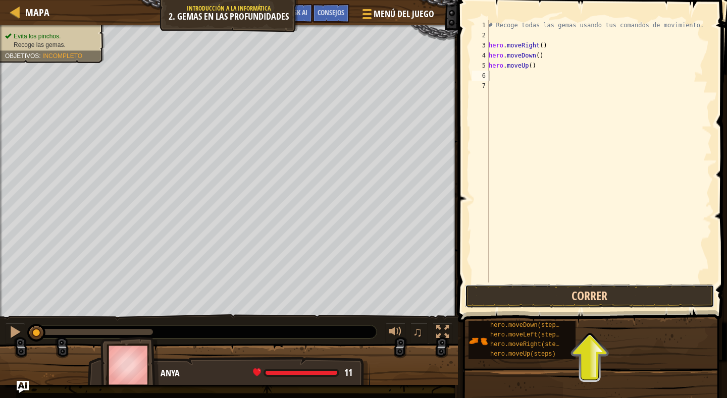
click at [588, 298] on button "Correr" at bounding box center [589, 296] width 249 height 23
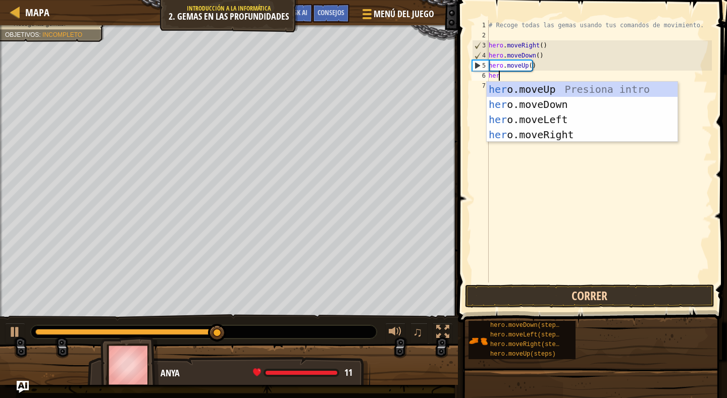
type textarea "hero"
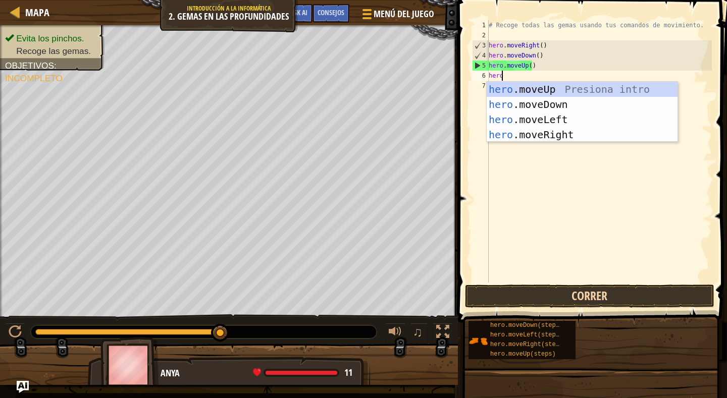
scroll to position [5, 1]
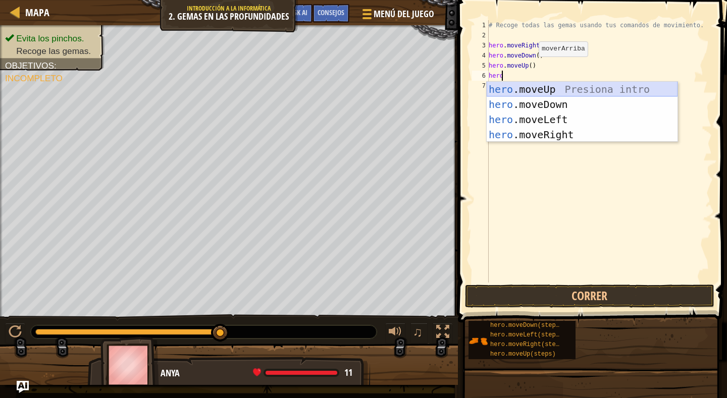
drag, startPoint x: 560, startPoint y: 87, endPoint x: 549, endPoint y: 87, distance: 10.6
click at [559, 87] on div "hero .moveUp Presiona intro hero .moveDown Presiona intro hero .moveLeft Presio…" at bounding box center [582, 127] width 191 height 91
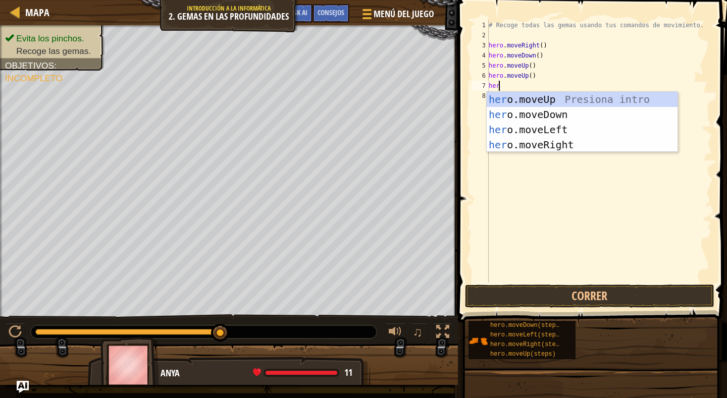
type textarea "hero"
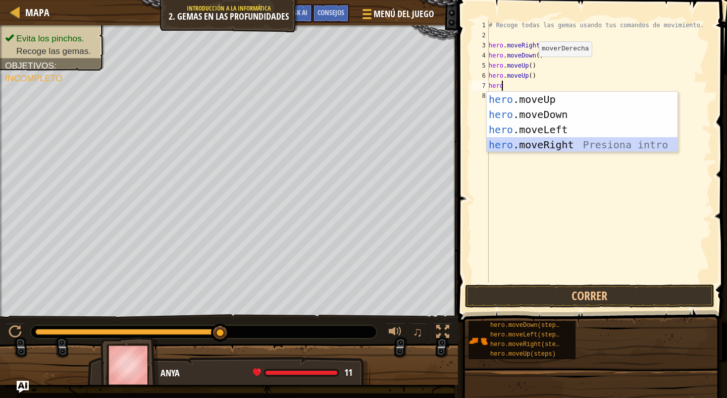
click at [564, 144] on div "hero .moveUp Presiona intro hero .moveDown Presiona intro hero .moveLeft Presio…" at bounding box center [582, 137] width 191 height 91
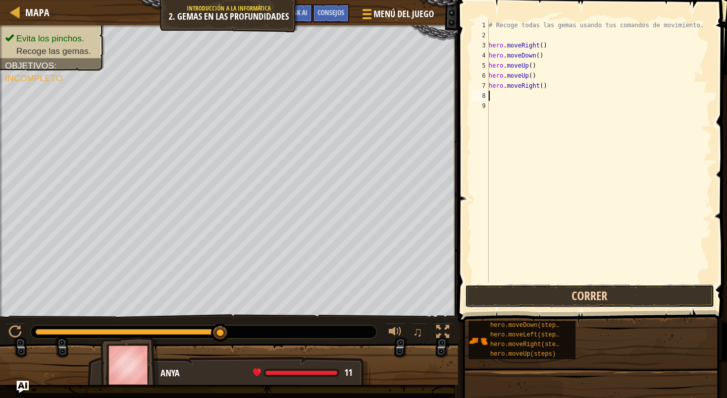
click at [628, 291] on button "Correr" at bounding box center [589, 296] width 249 height 23
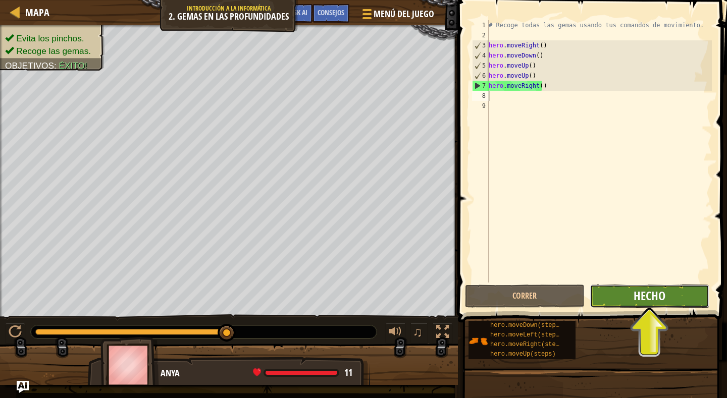
click at [662, 297] on span "Hecho" at bounding box center [650, 296] width 32 height 16
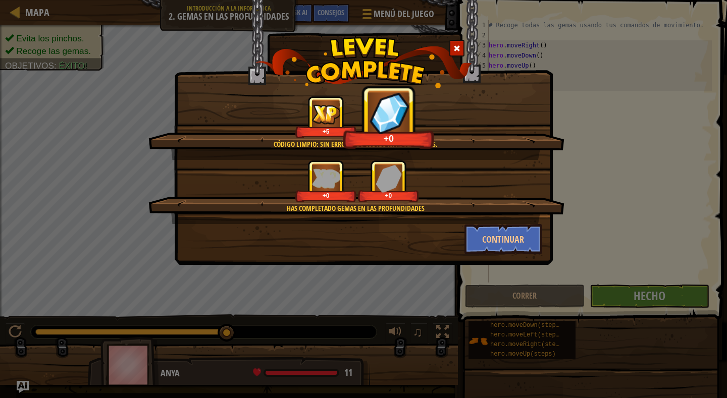
click at [457, 47] on span at bounding box center [456, 48] width 7 height 7
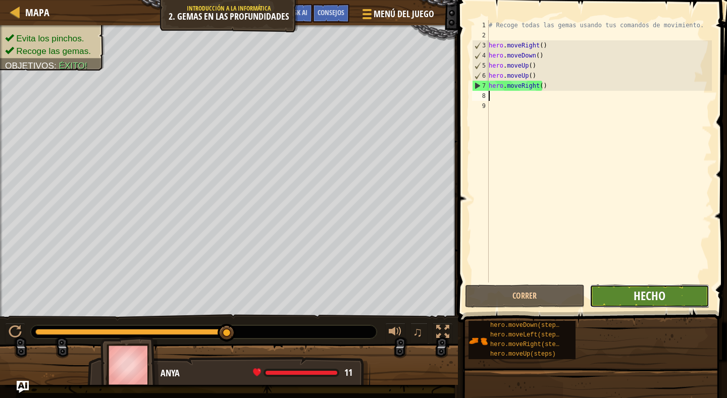
click at [647, 299] on span "Hecho" at bounding box center [650, 296] width 32 height 16
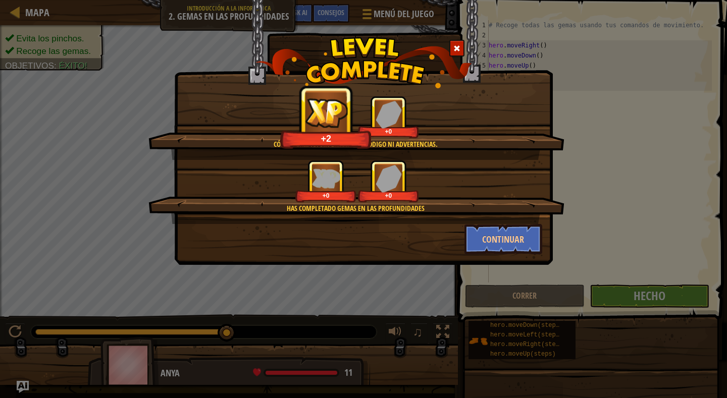
click at [459, 49] on span at bounding box center [456, 48] width 7 height 7
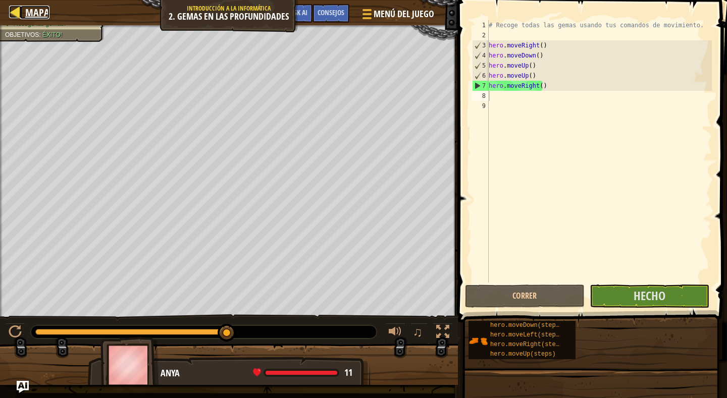
click at [36, 18] on span "Mapa" at bounding box center [37, 13] width 24 height 14
select select "es-ES"
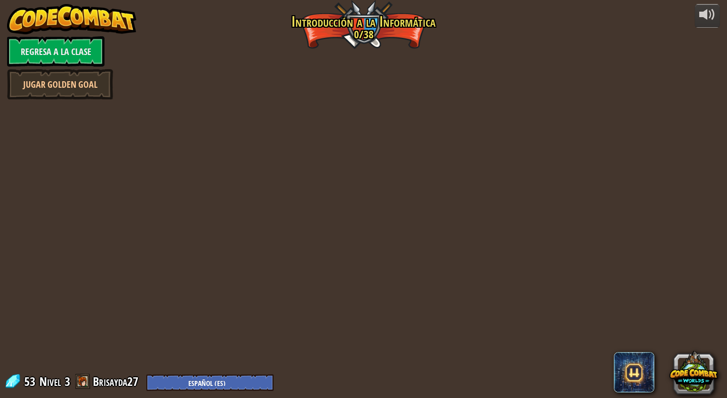
select select "es-ES"
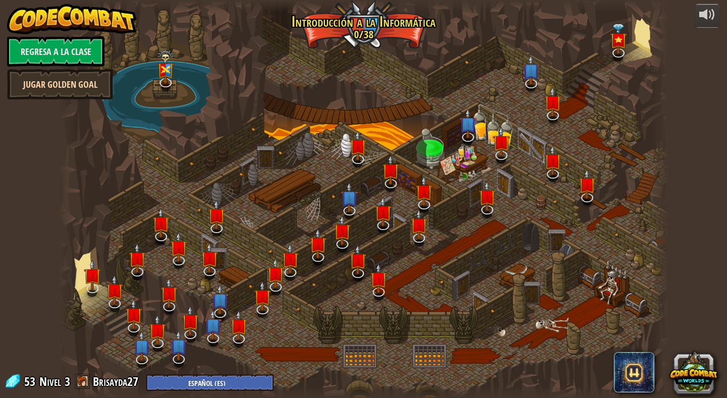
select select "es-ES"
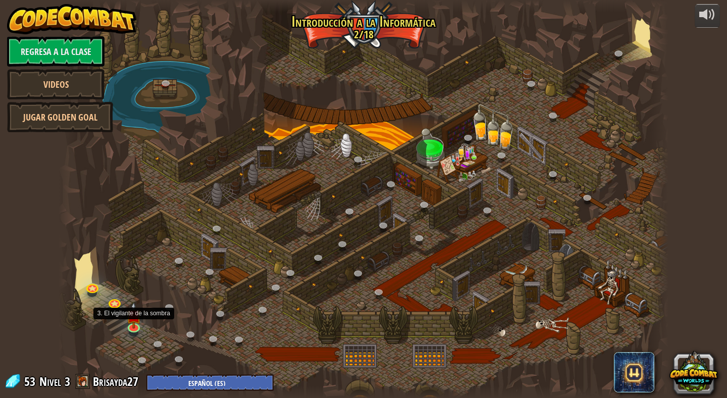
select select "es-ES"
click at [131, 325] on img at bounding box center [134, 309] width 16 height 36
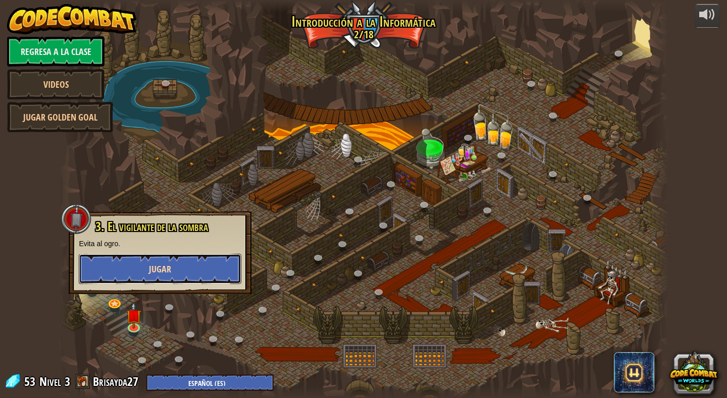
click at [175, 273] on button "Jugar" at bounding box center [160, 269] width 163 height 30
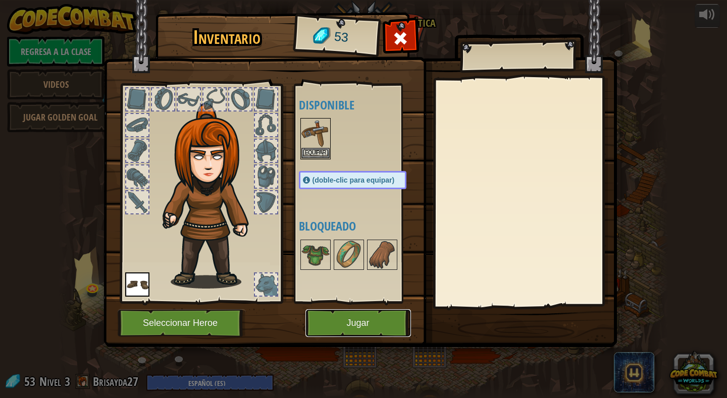
click at [369, 315] on button "Jugar" at bounding box center [358, 323] width 106 height 28
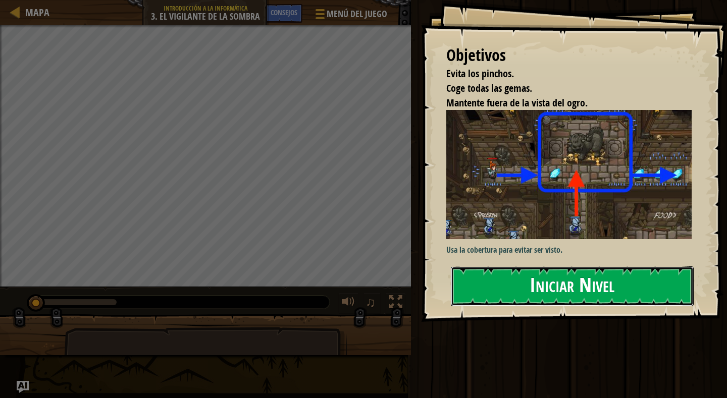
click at [551, 277] on button "Iniciar Nivel" at bounding box center [572, 287] width 243 height 40
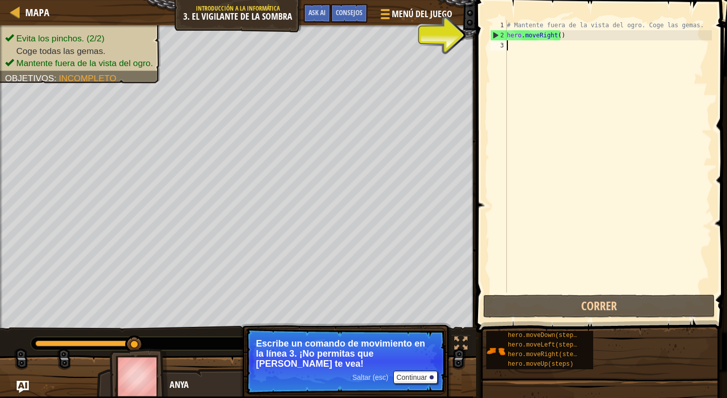
click at [511, 42] on div "# Mantente fuera de la vista del ogro. Coge las gemas. hero . moveRight ( )" at bounding box center [608, 166] width 207 height 293
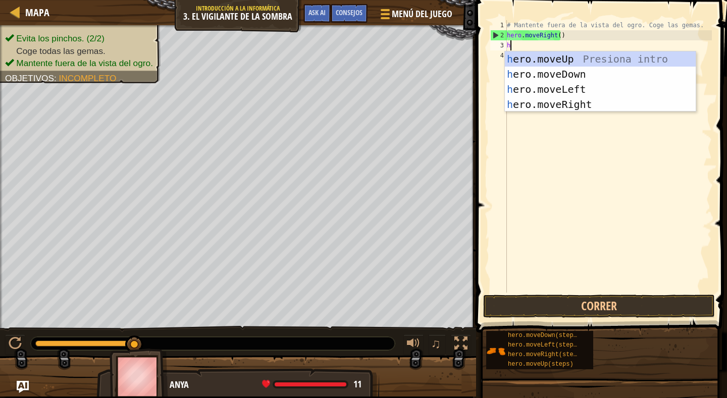
scroll to position [5, 0]
type textarea "hero"
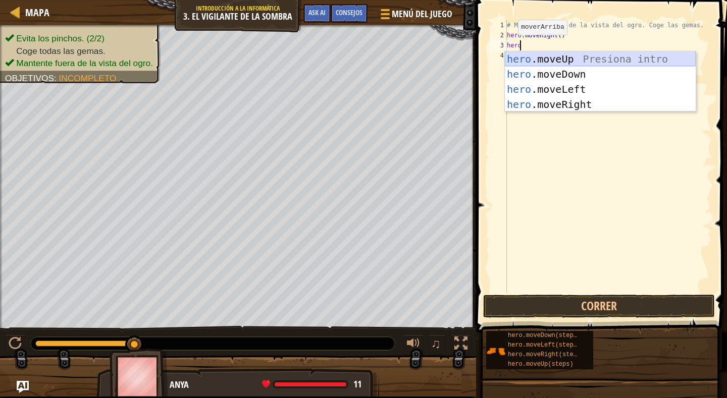
click at [555, 58] on div "hero .moveUp Presiona intro hero .moveDown Presiona intro hero .moveLeft Presio…" at bounding box center [600, 96] width 191 height 91
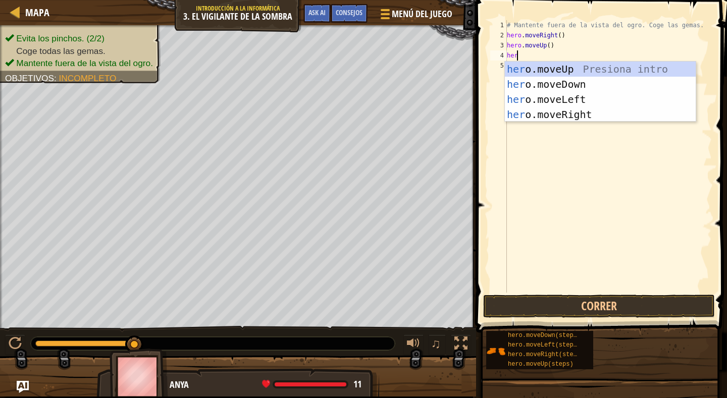
type textarea "hero"
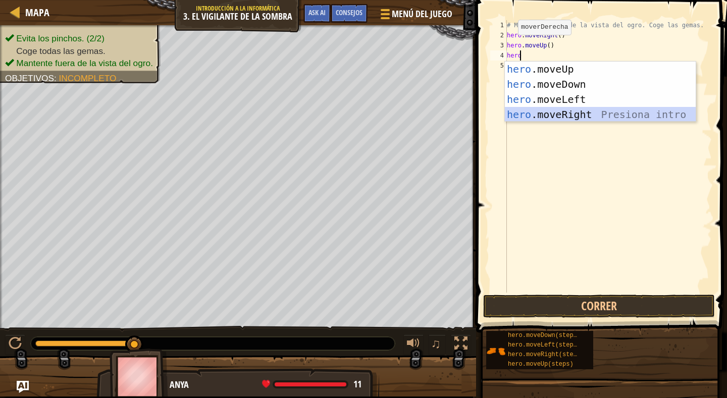
click at [566, 115] on div "hero .moveUp Presiona intro hero .moveDown Presiona intro hero .moveLeft Presio…" at bounding box center [600, 107] width 191 height 91
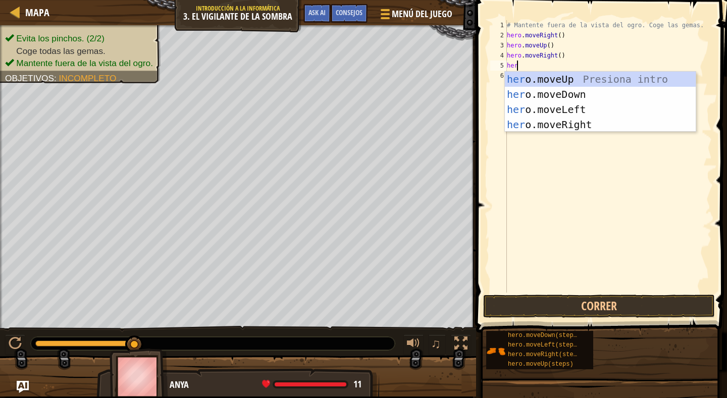
type textarea "hero"
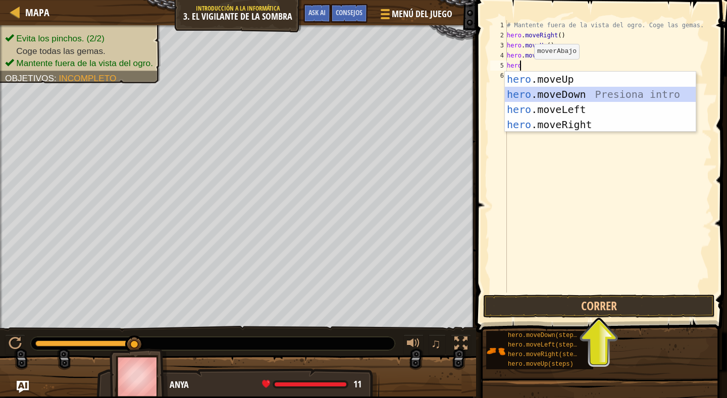
click at [570, 93] on div "hero .moveUp Presiona intro hero .moveDown Presiona intro hero .moveLeft Presio…" at bounding box center [600, 117] width 191 height 91
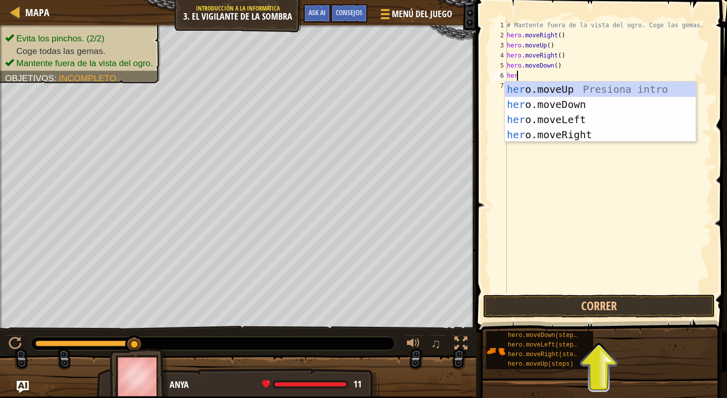
type textarea "hero"
click at [566, 132] on div "hero .moveUp Presiona intro hero .moveDown Presiona intro hero .moveLeft Presio…" at bounding box center [600, 127] width 191 height 91
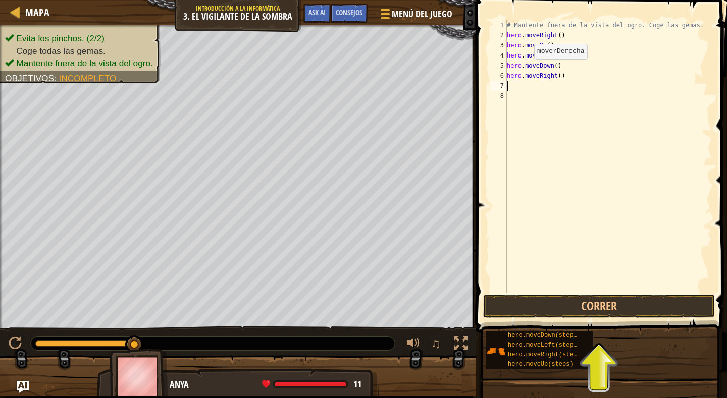
scroll to position [5, 0]
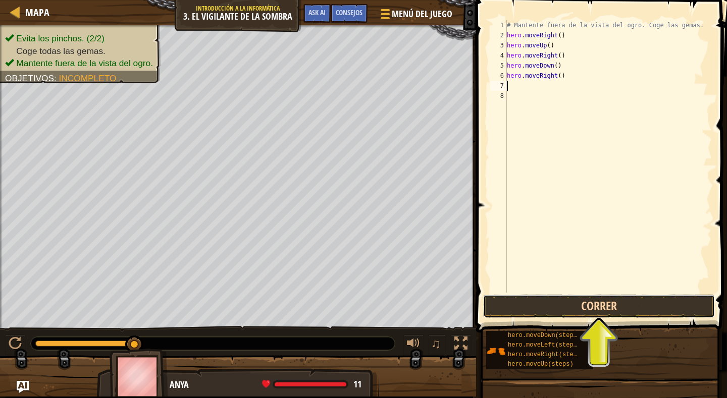
click at [616, 296] on button "Correr" at bounding box center [599, 306] width 232 height 23
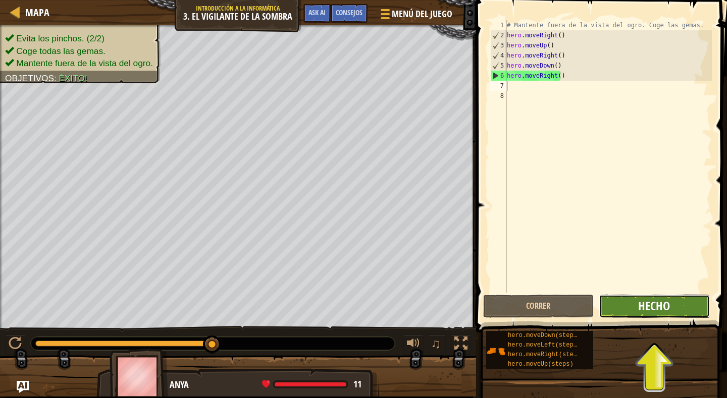
click at [658, 298] on span "Hecho" at bounding box center [654, 306] width 32 height 16
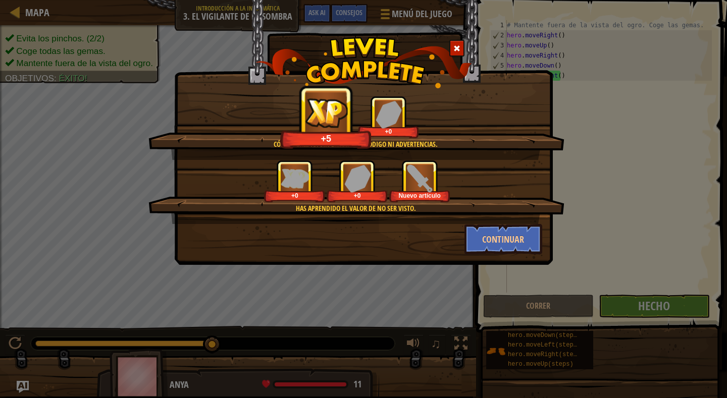
click at [455, 47] on span at bounding box center [456, 48] width 7 height 7
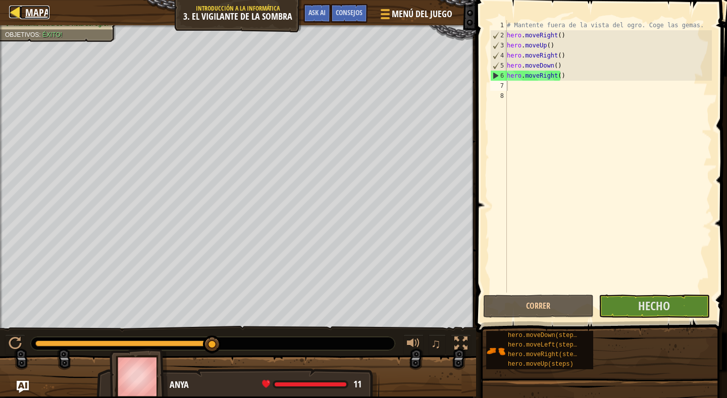
click at [43, 10] on span "Mapa" at bounding box center [37, 13] width 24 height 14
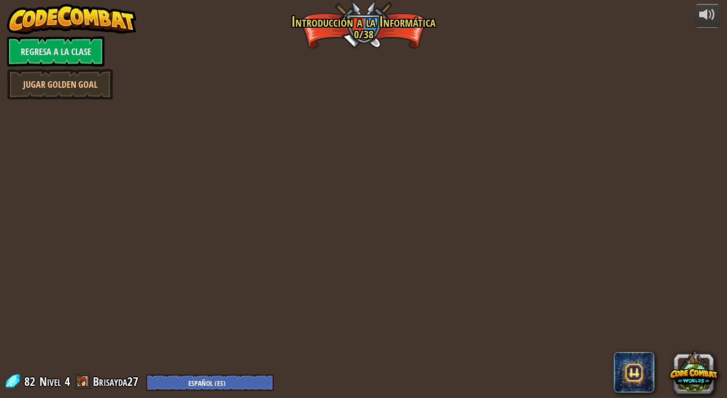
select select "es-ES"
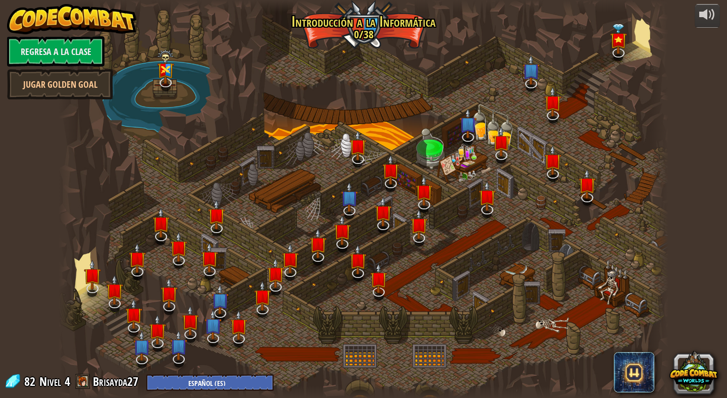
select select "es-ES"
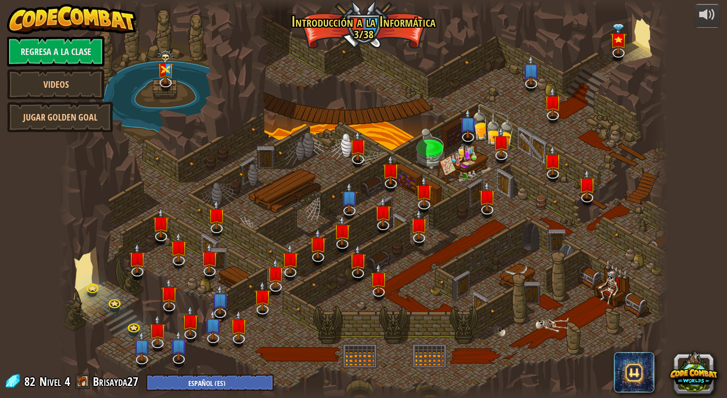
select select "es-ES"
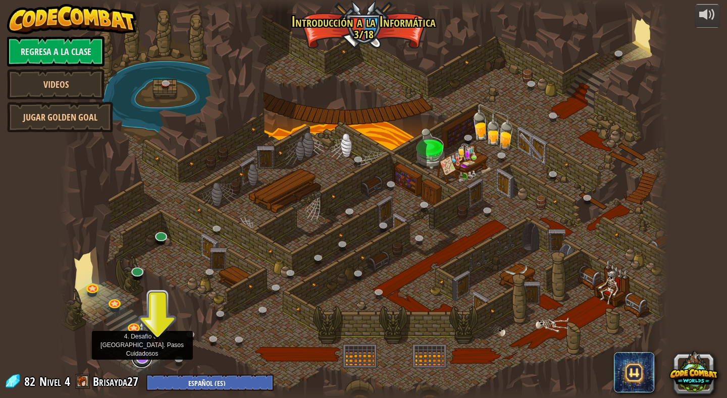
click at [141, 362] on link at bounding box center [142, 358] width 20 height 20
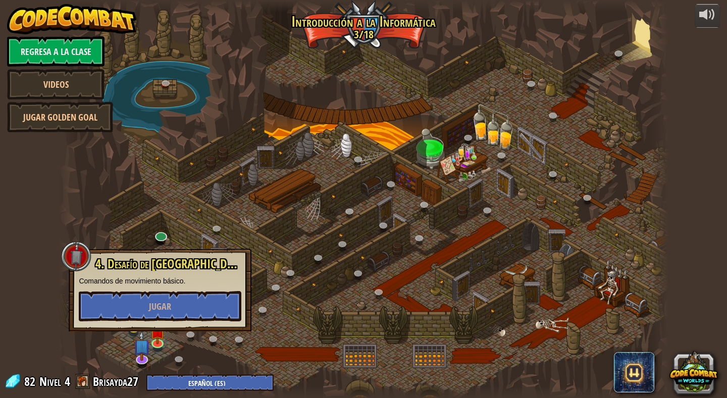
click at [265, 331] on div at bounding box center [363, 199] width 609 height 398
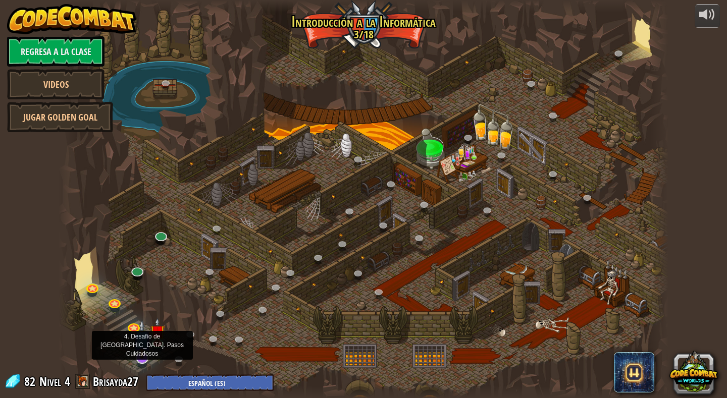
click at [145, 357] on img at bounding box center [141, 340] width 17 height 40
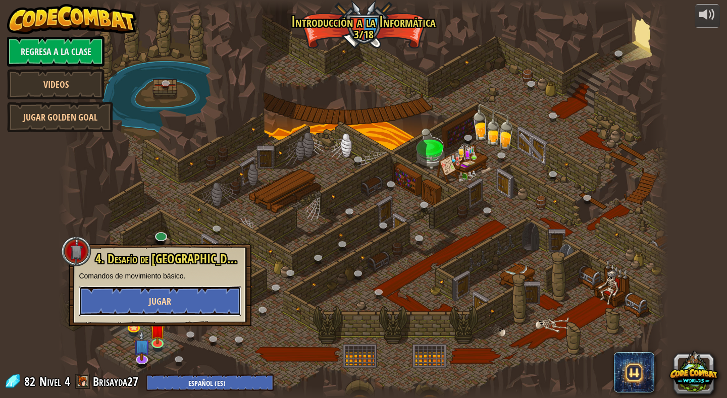
click at [157, 288] on button "Jugar" at bounding box center [160, 301] width 163 height 30
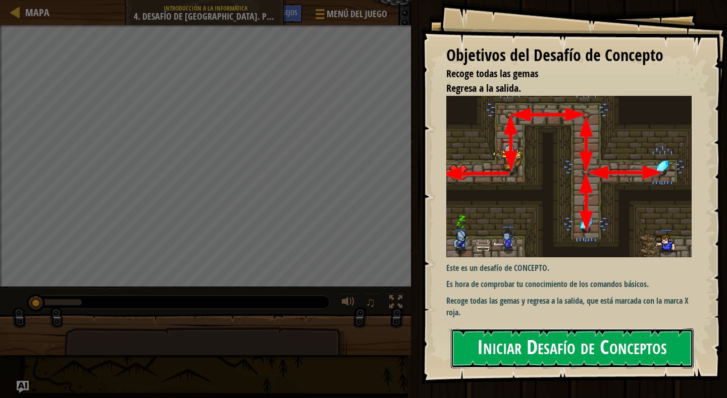
click at [593, 345] on button "Iniciar Desafío de Conceptos" at bounding box center [572, 349] width 243 height 40
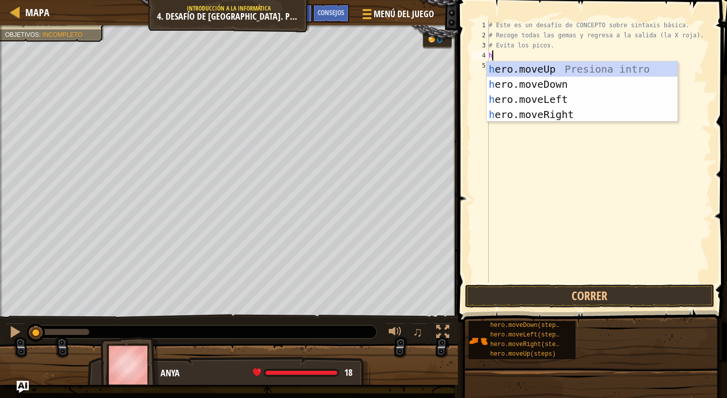
scroll to position [5, 0]
type textarea "hero"
click at [532, 64] on div "hero .moveUp Presiona intro hero .moveDown Presiona intro hero .moveLeft Presio…" at bounding box center [582, 107] width 191 height 91
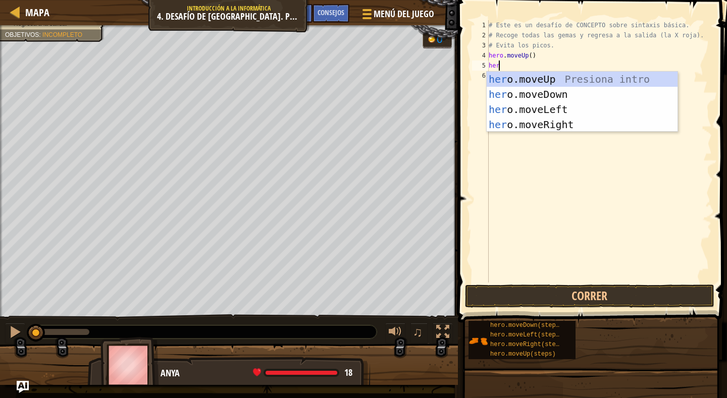
type textarea "hero"
click at [538, 126] on div "hero .moveUp Presiona intro hero .moveDown Presiona intro hero .moveLeft Presio…" at bounding box center [582, 117] width 191 height 91
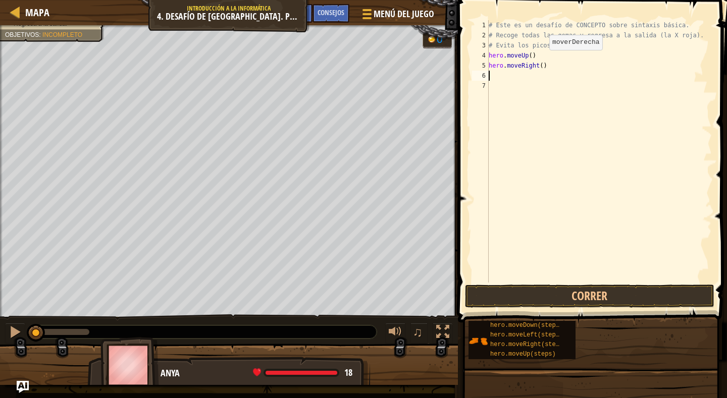
scroll to position [5, 0]
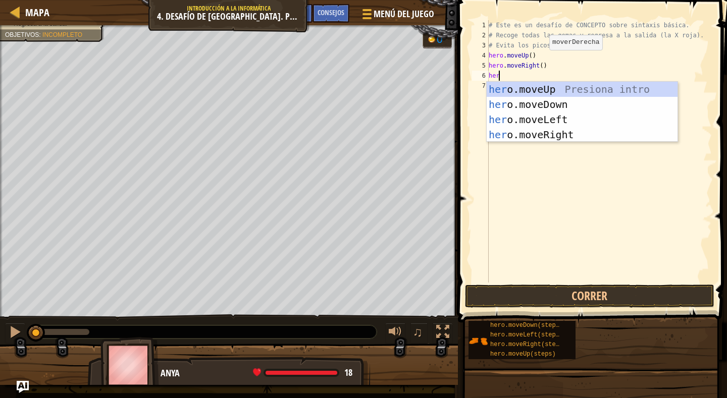
type textarea "hero"
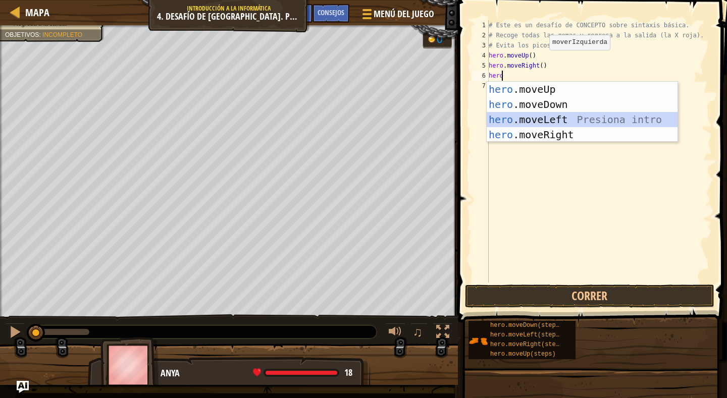
click at [551, 121] on div "hero .moveUp Presiona intro hero .moveDown Presiona intro hero .moveLeft Presio…" at bounding box center [582, 127] width 191 height 91
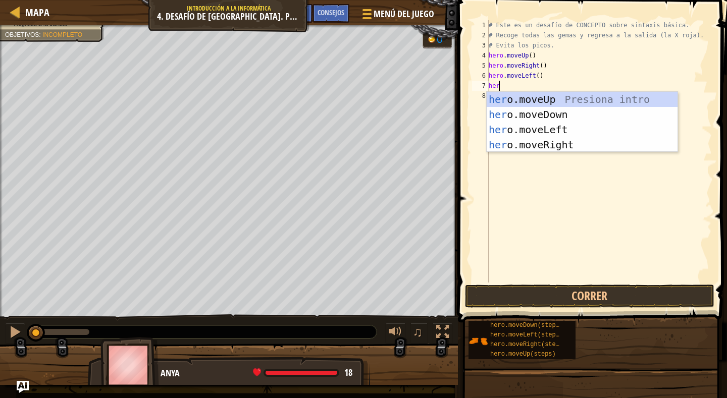
type textarea "hero"
click at [542, 113] on div "hero .moveUp Presiona intro hero .moveDown Presiona intro hero .moveLeft Presio…" at bounding box center [582, 137] width 191 height 91
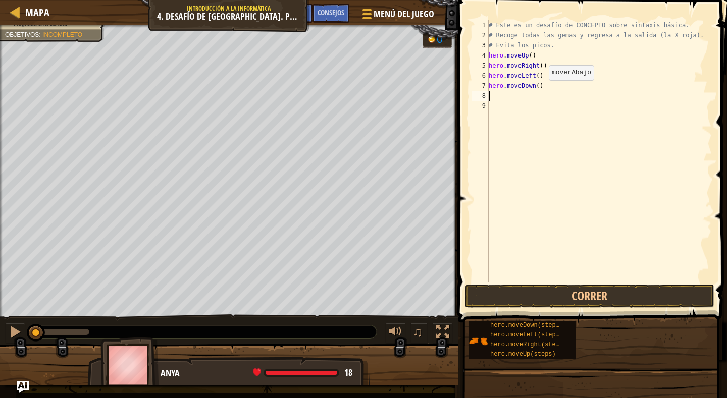
scroll to position [5, 0]
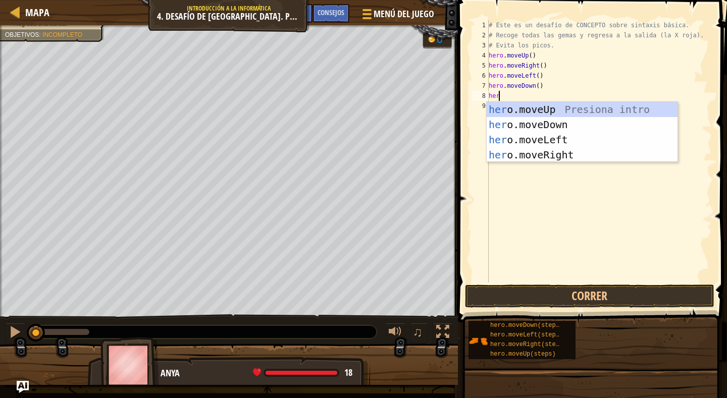
type textarea "hero"
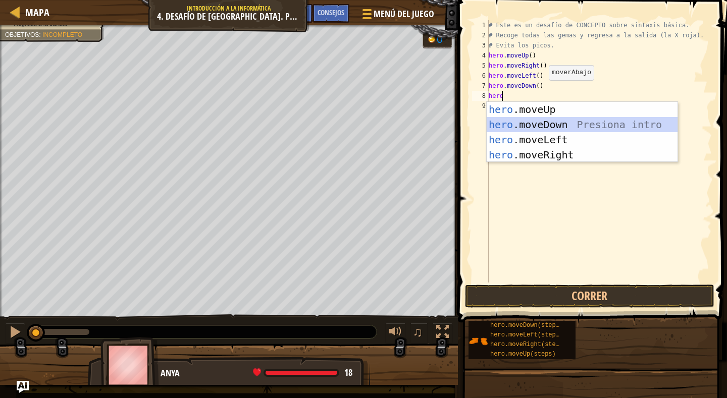
click at [531, 120] on div "hero .moveUp Presiona intro hero .moveDown Presiona intro hero .moveLeft Presio…" at bounding box center [582, 147] width 191 height 91
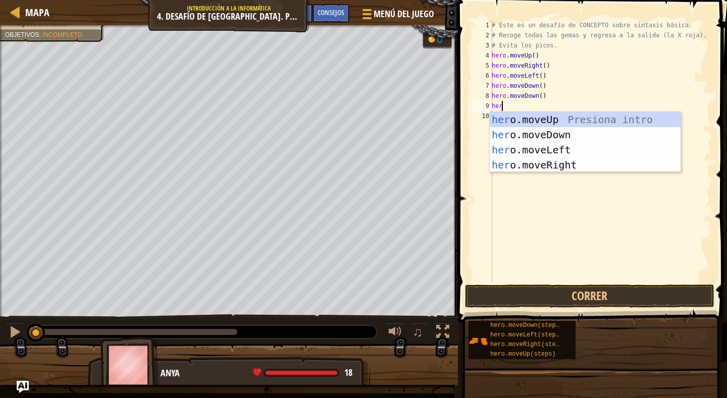
type textarea "hero"
click at [524, 119] on div "hero .moveUp Presiona intro hero .moveDown Presiona intro hero .moveLeft Presio…" at bounding box center [585, 157] width 191 height 91
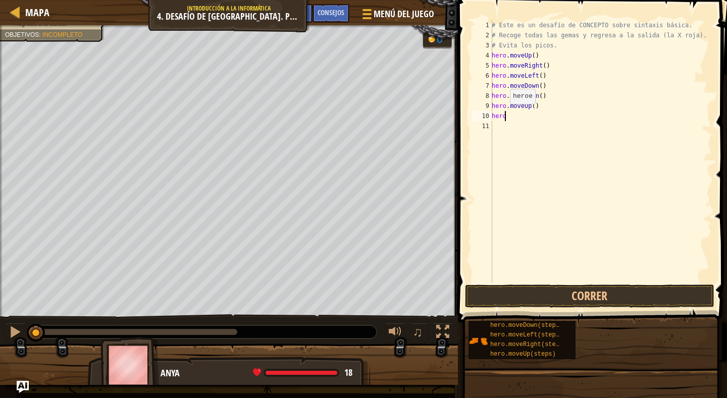
click at [504, 114] on div "# Este es un desafío de CONCEPTO sobre sintaxis básica. # Recoge todas las gema…" at bounding box center [601, 161] width 222 height 283
type textarea "hero"
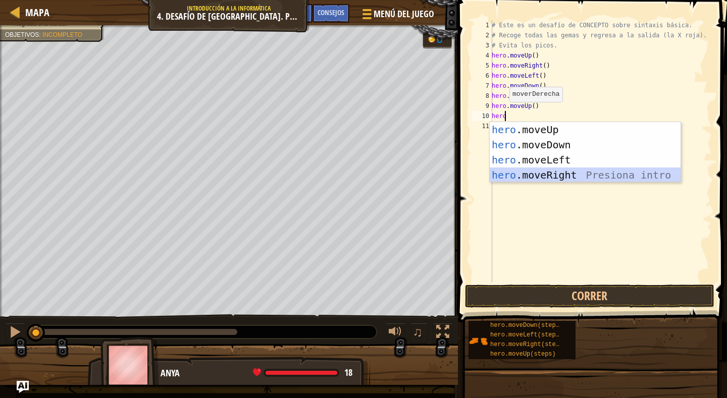
click at [543, 178] on div "hero .moveUp Presiona intro hero .moveDown Presiona intro hero .moveLeft Presio…" at bounding box center [585, 167] width 191 height 91
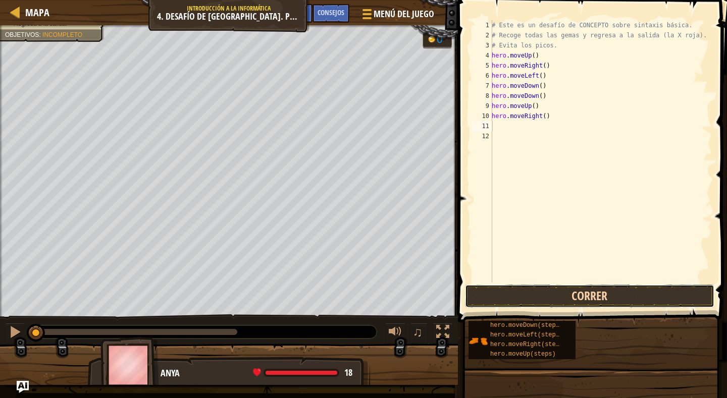
click at [595, 288] on button "Correr" at bounding box center [589, 296] width 249 height 23
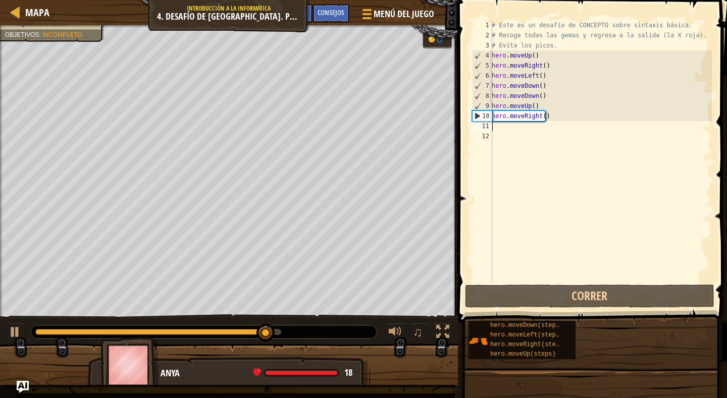
click at [542, 80] on div "# Este es un desafío de CONCEPTO sobre sintaxis básica. # Recoge todas las gema…" at bounding box center [601, 161] width 222 height 283
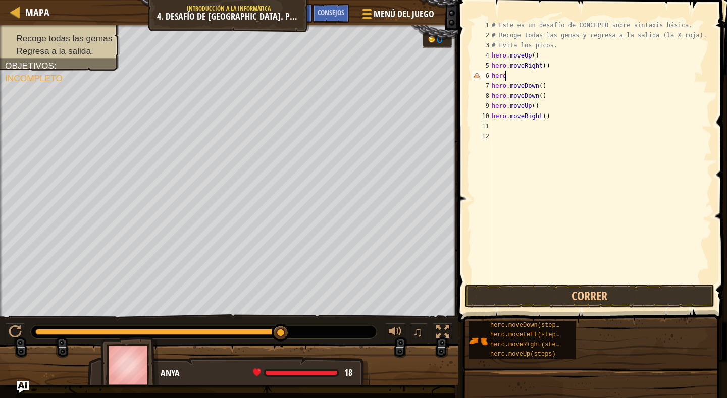
type textarea "h"
click at [538, 86] on div "# Este es un desafío de CONCEPTO sobre sintaxis básica. # Recoge todas las gema…" at bounding box center [601, 161] width 222 height 283
click at [550, 113] on div "# Este es un desafío de CONCEPTO sobre sintaxis básica. # Recoge todas las gema…" at bounding box center [601, 161] width 222 height 283
type textarea "h"
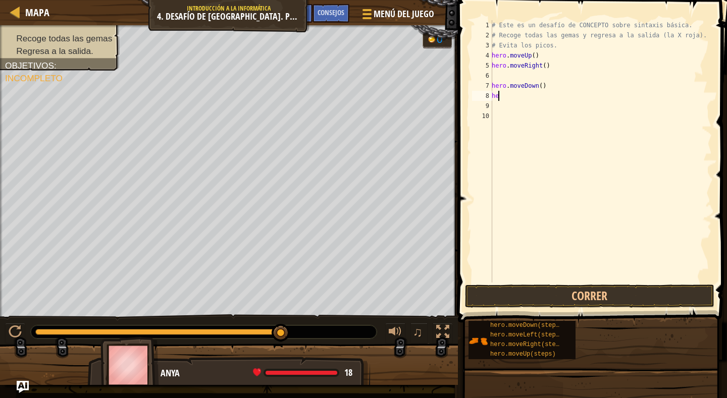
type textarea "h"
click at [491, 74] on div "# Este es un desafío de CONCEPTO sobre sintaxis básica. # Recoge todas las gema…" at bounding box center [599, 161] width 225 height 283
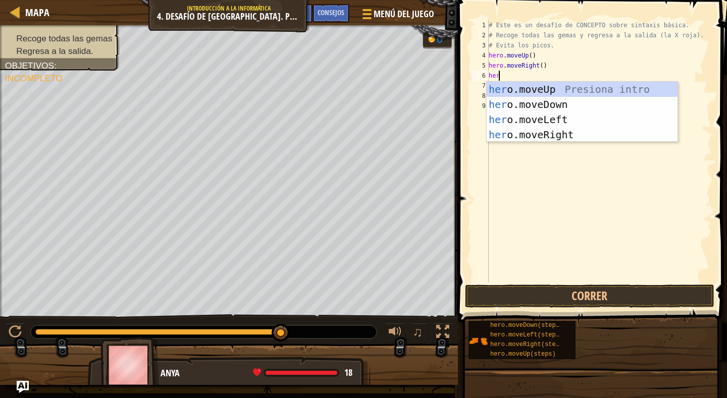
type textarea "hero"
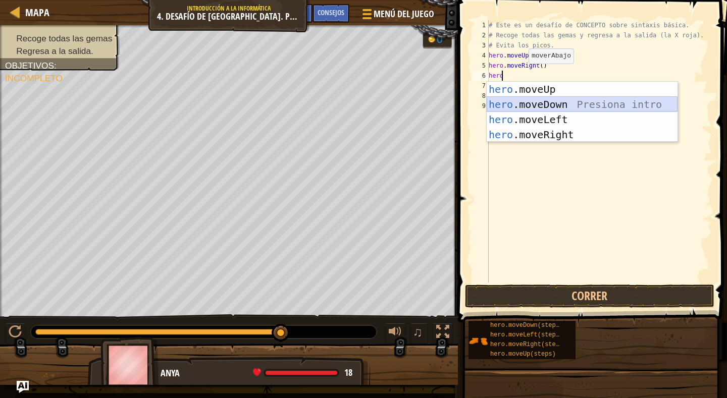
click at [539, 101] on div "hero .moveUp Presiona intro hero .moveDown Presiona intro hero .moveLeft Presio…" at bounding box center [582, 127] width 191 height 91
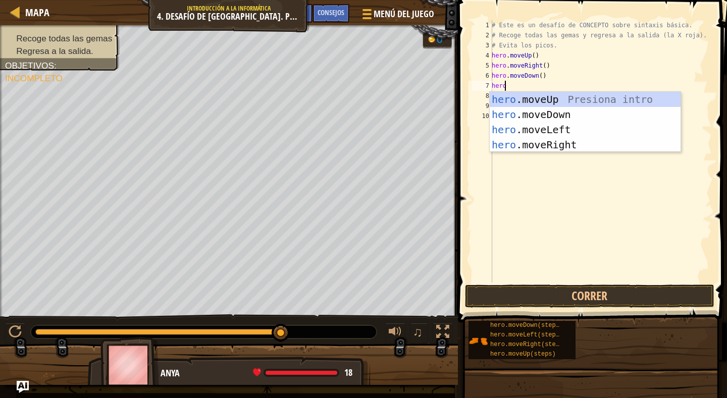
type textarea "hero"
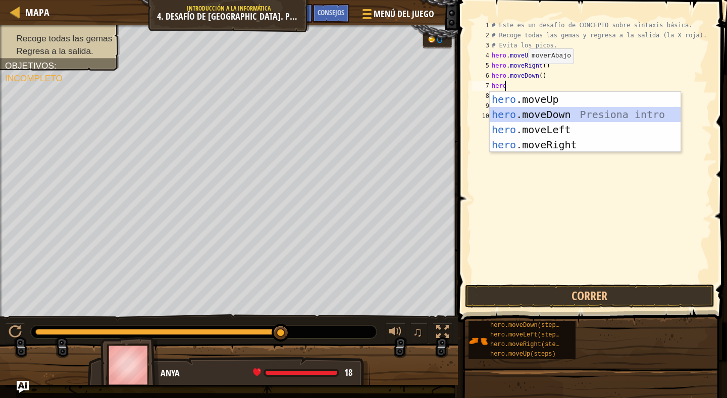
click at [550, 112] on div "hero .moveUp Presiona intro hero .moveDown Presiona intro hero .moveLeft Presio…" at bounding box center [585, 137] width 191 height 91
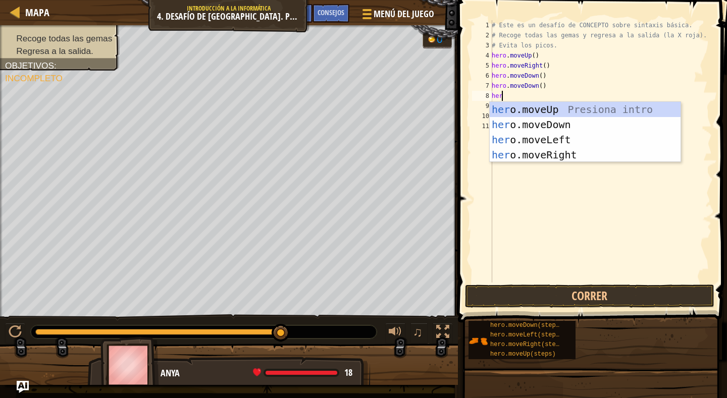
type textarea "hero"
click at [550, 111] on div "hero .moveUp Presiona intro hero .moveDown Presiona intro hero .moveLeft Presio…" at bounding box center [585, 147] width 191 height 91
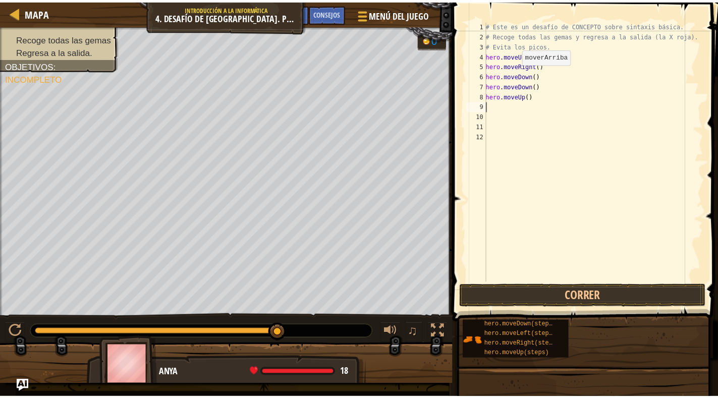
scroll to position [5, 0]
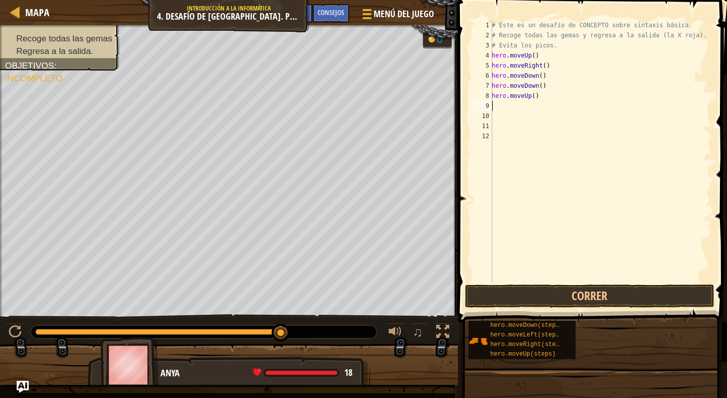
click at [480, 20] on div "1" at bounding box center [482, 25] width 20 height 10
type textarea "# Este es un desafío de CONCEPTO sobre sintaxis básica."
click at [460, 59] on span at bounding box center [593, 147] width 277 height 352
click at [29, 1] on div "Mapa" at bounding box center [34, 12] width 29 height 25
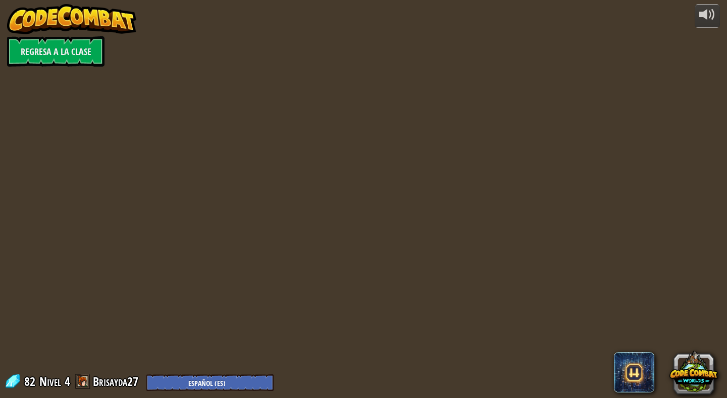
select select "es-ES"
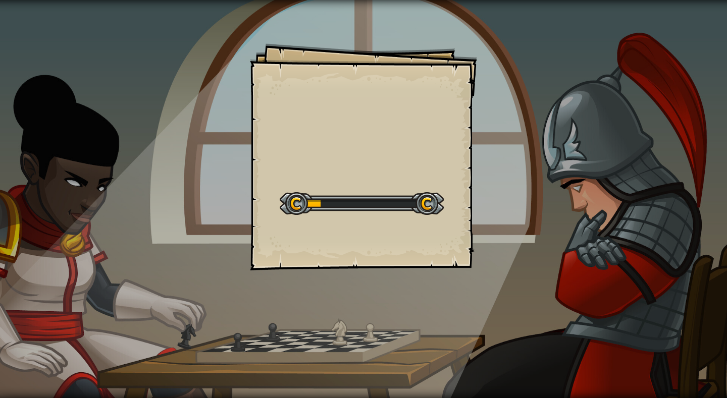
select select "es-ES"
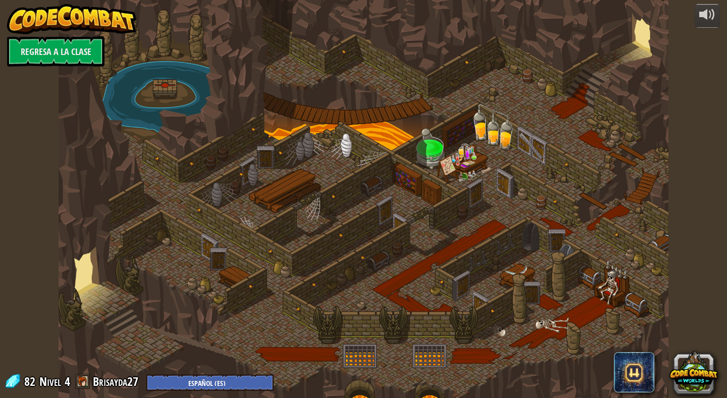
select select "es-ES"
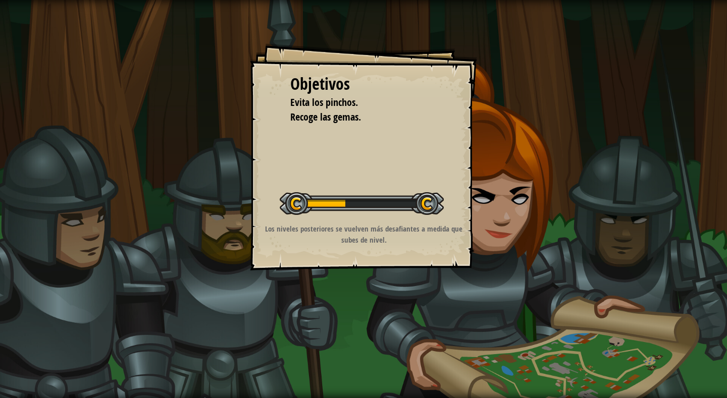
select select "es-ES"
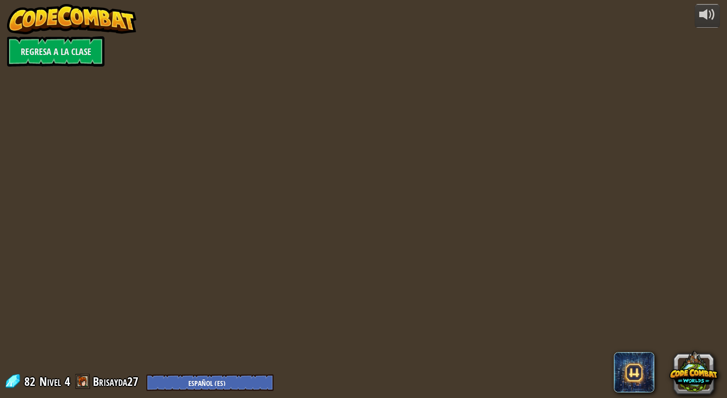
select select "es-ES"
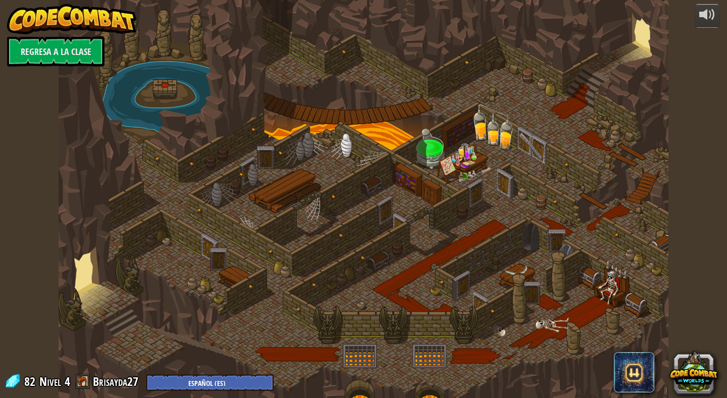
select select "es-ES"
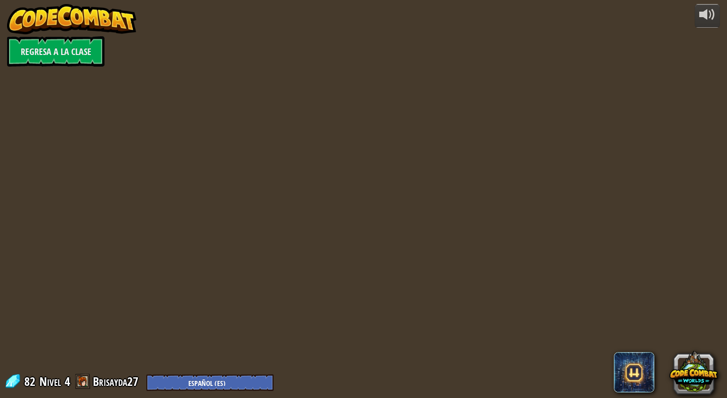
select select "es-ES"
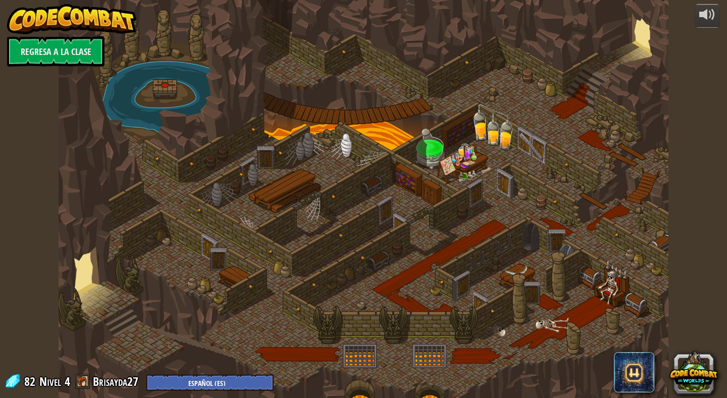
select select "es-ES"
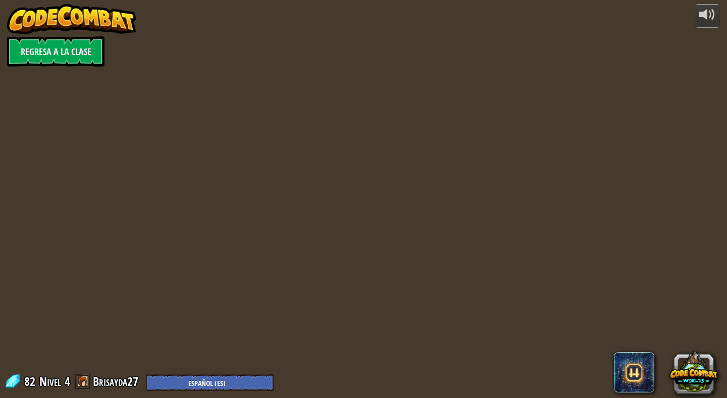
select select "es-ES"
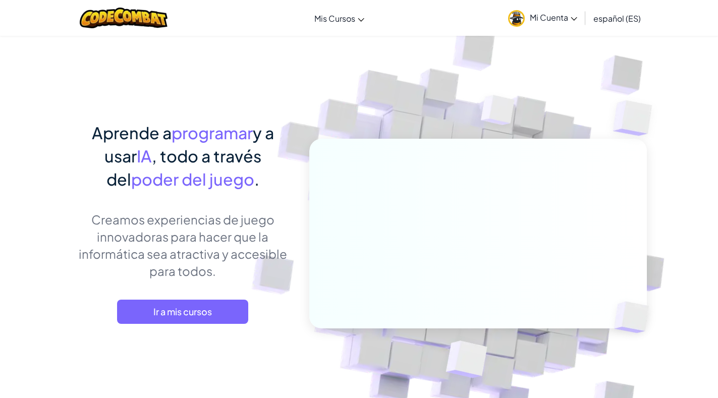
click at [572, 10] on link "Mi Cuenta" at bounding box center [542, 18] width 79 height 32
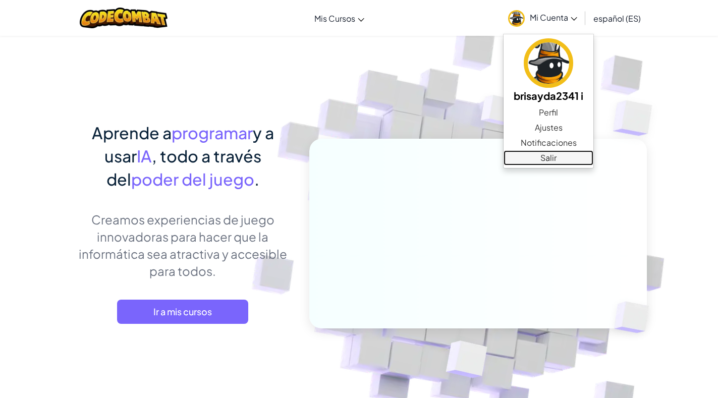
click at [558, 153] on link "Salir" at bounding box center [549, 157] width 90 height 15
